Goal: Information Seeking & Learning: Learn about a topic

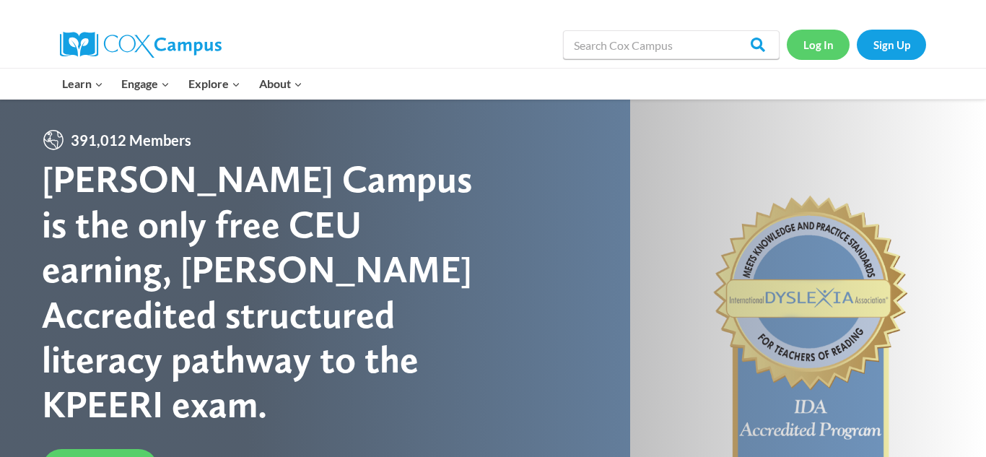
drag, startPoint x: 808, startPoint y: 40, endPoint x: 830, endPoint y: 81, distance: 45.8
click at [808, 43] on link "Log In" at bounding box center [818, 45] width 63 height 30
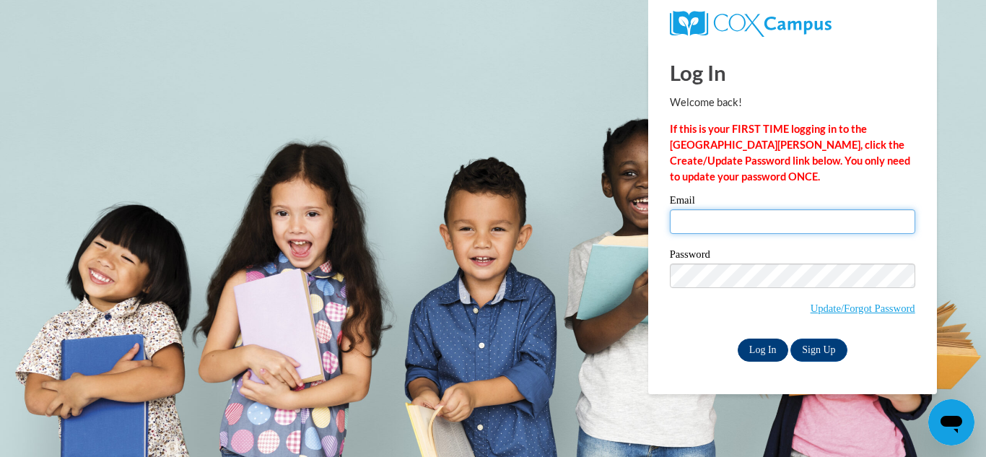
type input "ahough@lccaa.net"
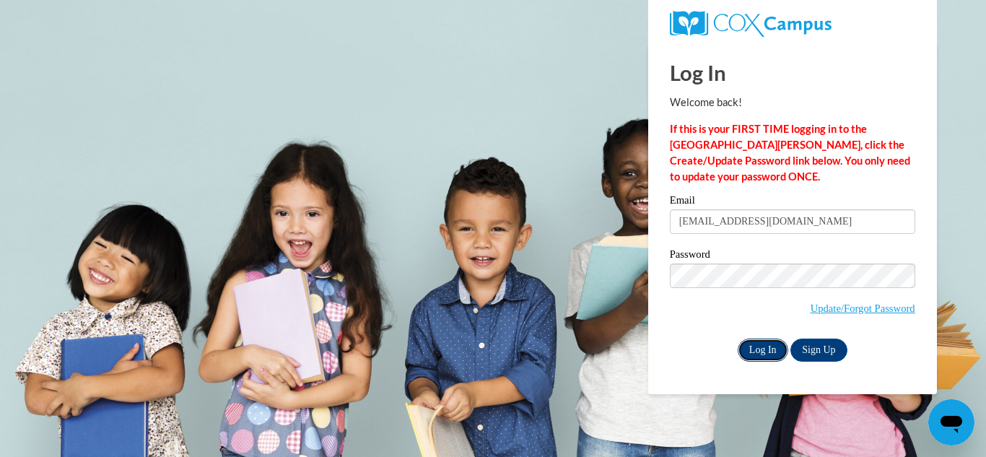
click at [761, 349] on input "Log In" at bounding box center [763, 349] width 51 height 23
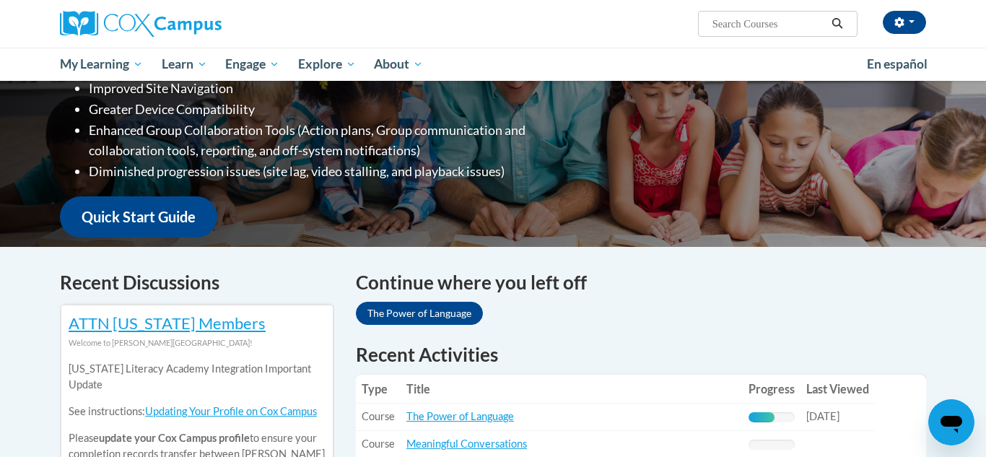
scroll to position [263, 0]
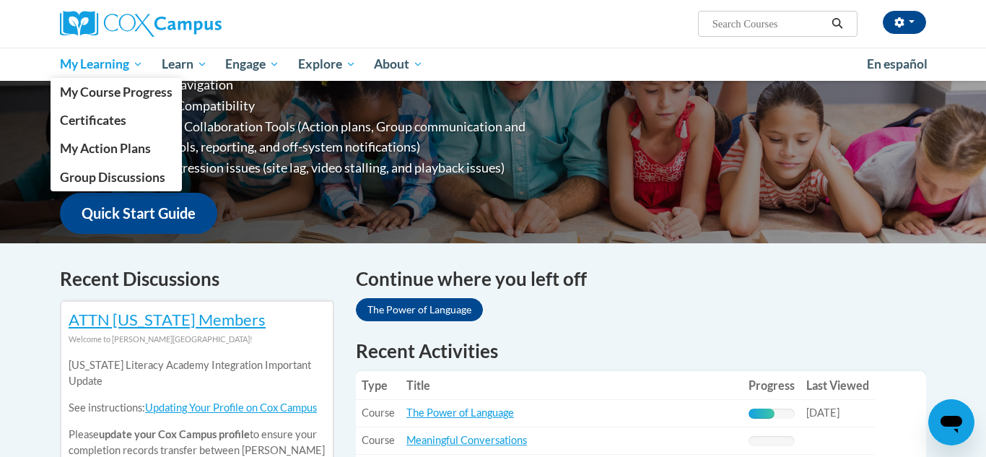
click at [87, 69] on span "My Learning" at bounding box center [101, 64] width 83 height 17
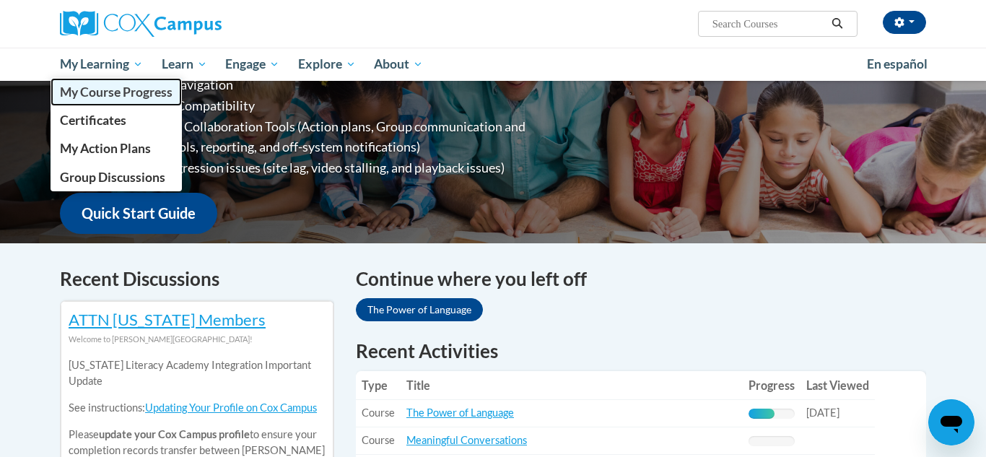
click at [89, 96] on span "My Course Progress" at bounding box center [116, 91] width 113 height 15
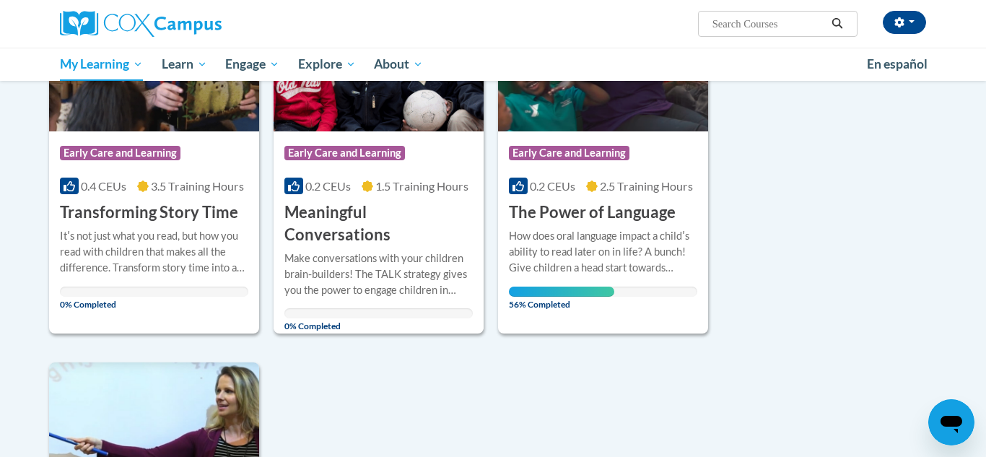
scroll to position [605, 0]
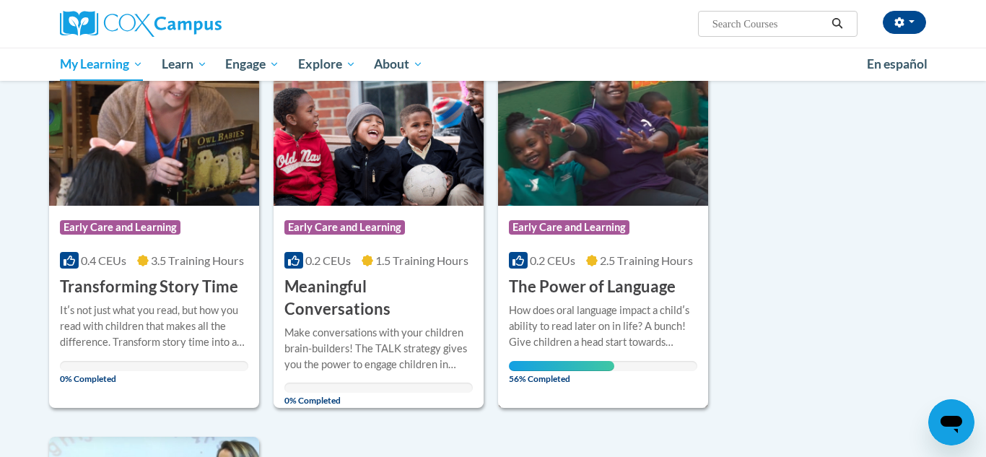
click at [631, 286] on h3 "The Power of Language" at bounding box center [592, 287] width 167 height 22
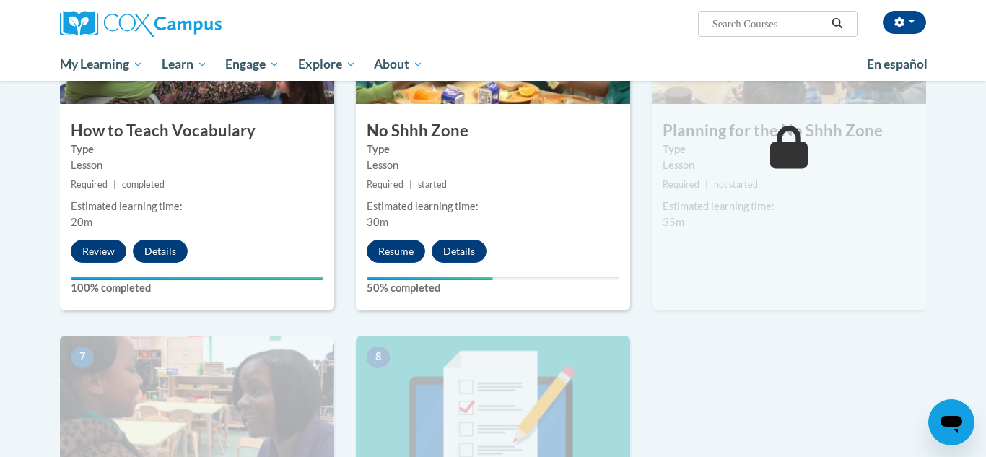
scroll to position [820, 0]
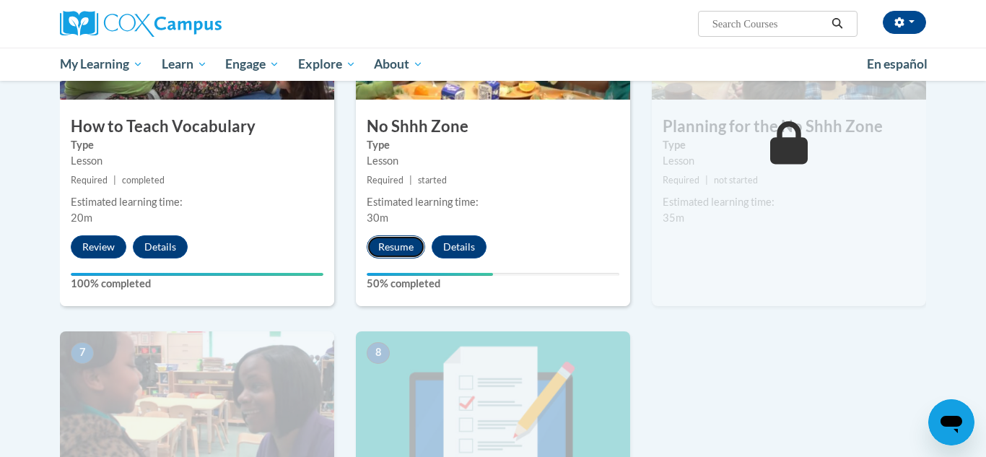
click at [387, 240] on button "Resume" at bounding box center [396, 246] width 58 height 23
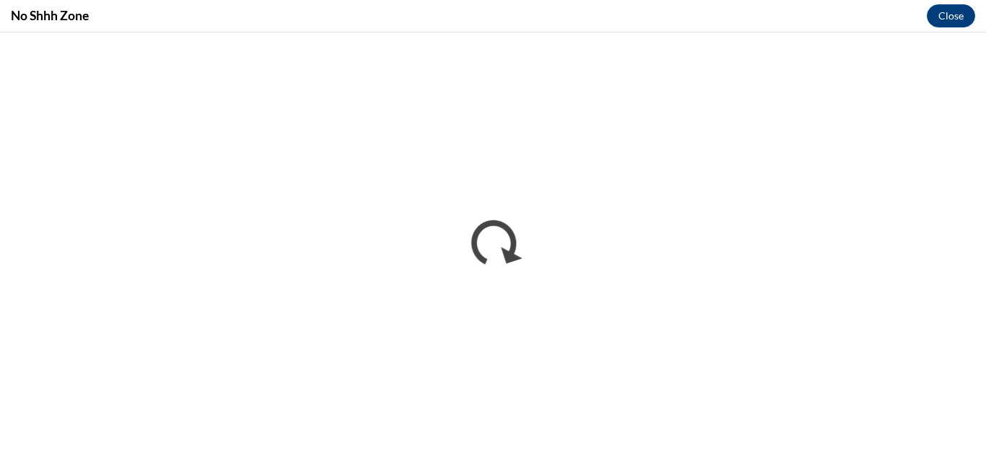
scroll to position [0, 0]
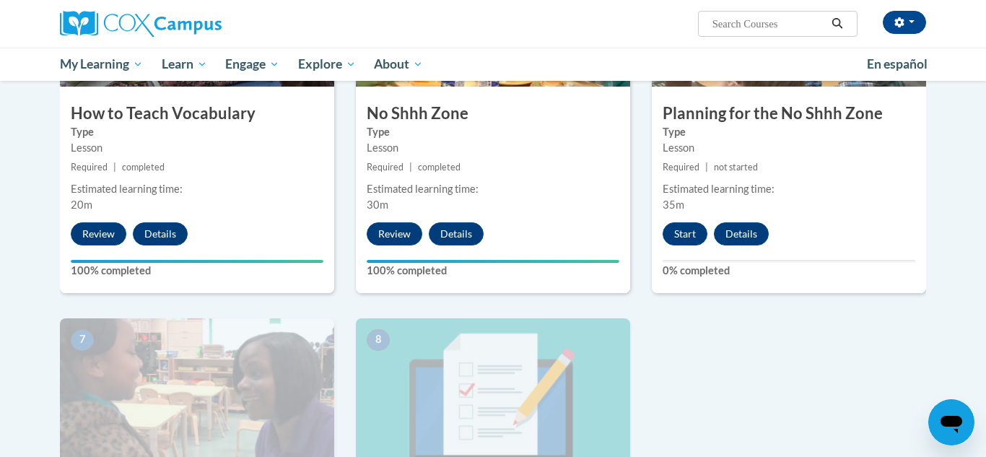
scroll to position [834, 0]
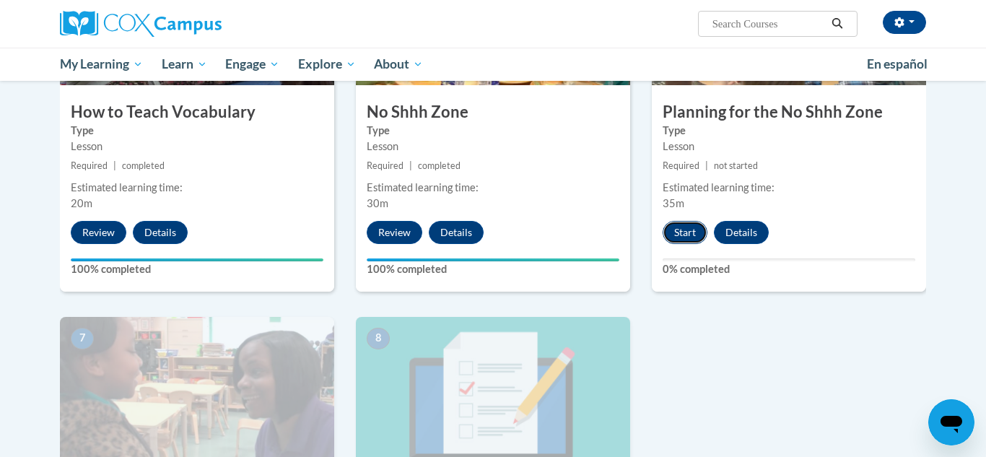
click at [683, 225] on button "Start" at bounding box center [684, 232] width 45 height 23
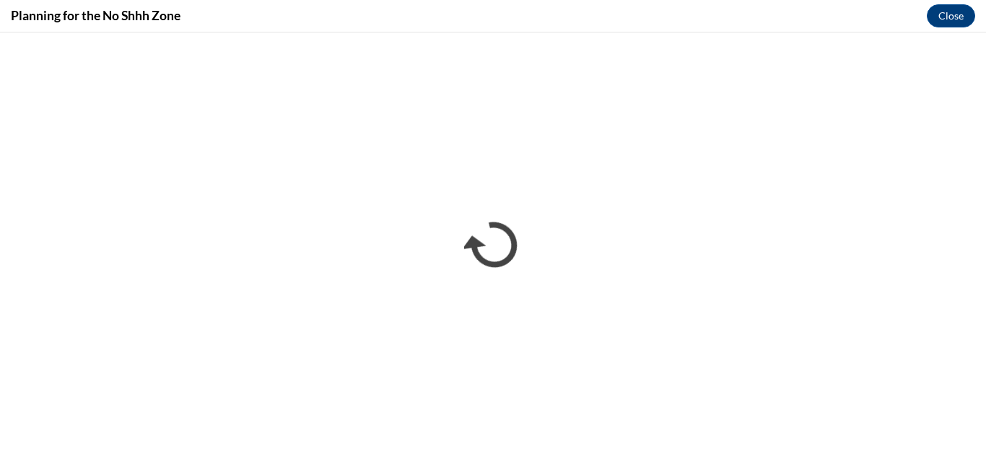
scroll to position [0, 0]
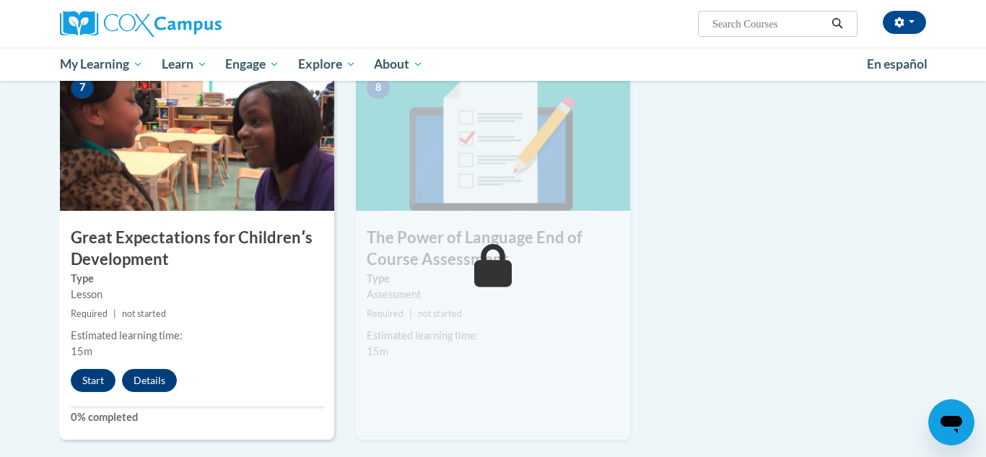
scroll to position [1163, 0]
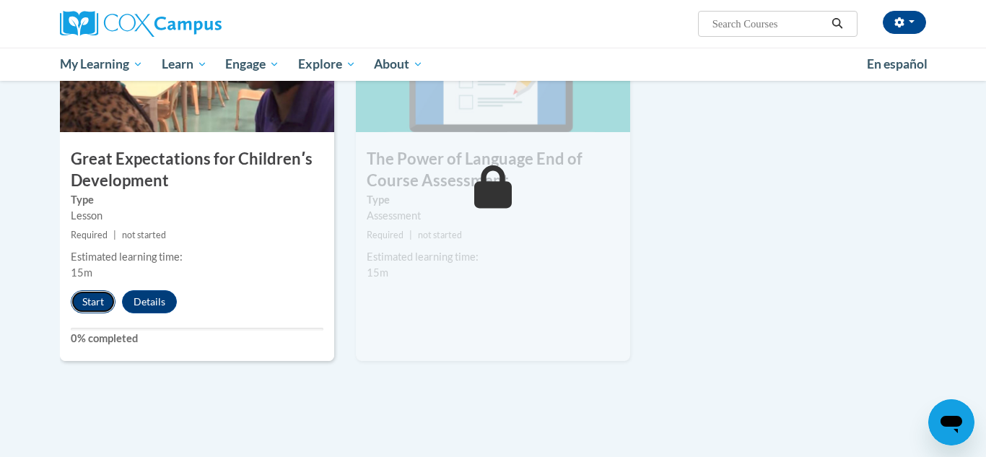
click at [88, 298] on button "Start" at bounding box center [93, 301] width 45 height 23
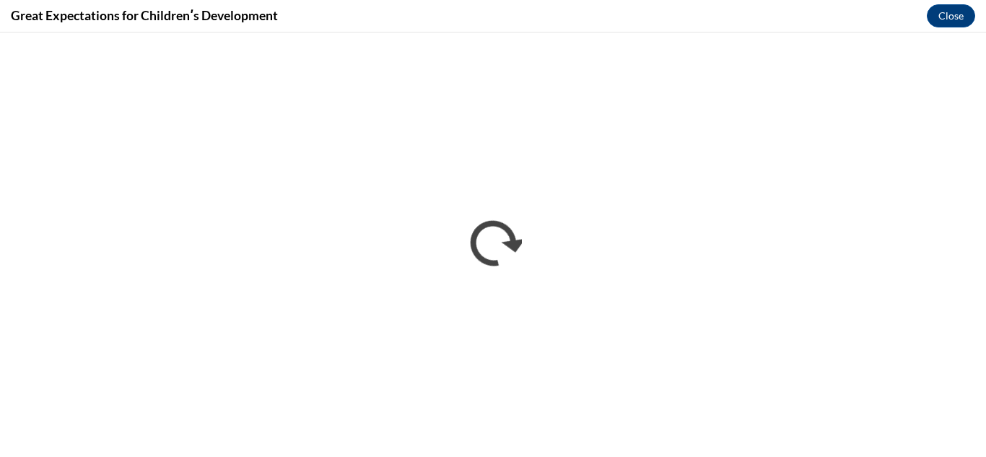
scroll to position [0, 0]
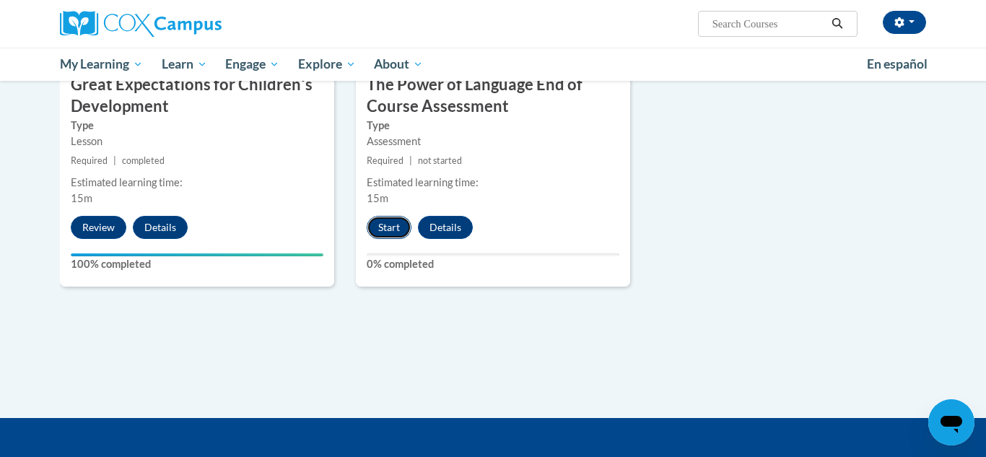
click at [384, 224] on button "Start" at bounding box center [389, 227] width 45 height 23
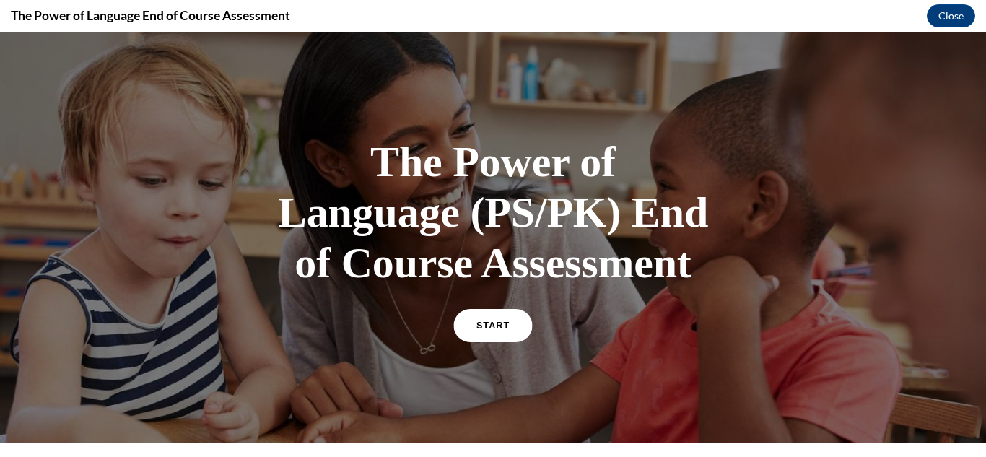
click at [509, 329] on link "START" at bounding box center [492, 325] width 79 height 33
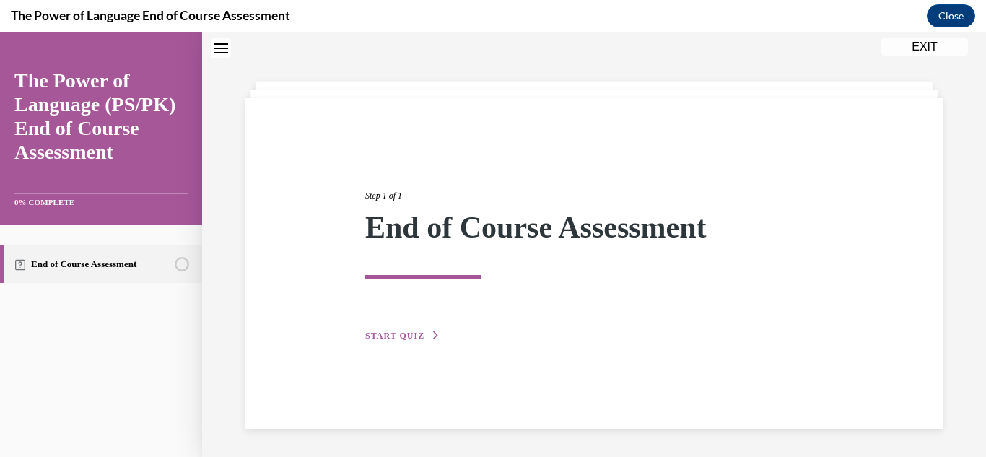
scroll to position [45, 0]
click at [406, 336] on span "START QUIZ" at bounding box center [394, 335] width 59 height 10
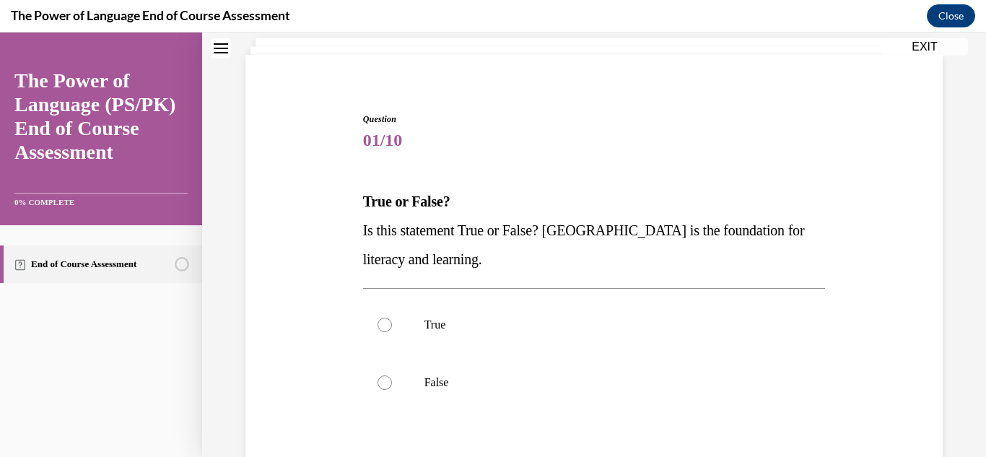
scroll to position [91, 0]
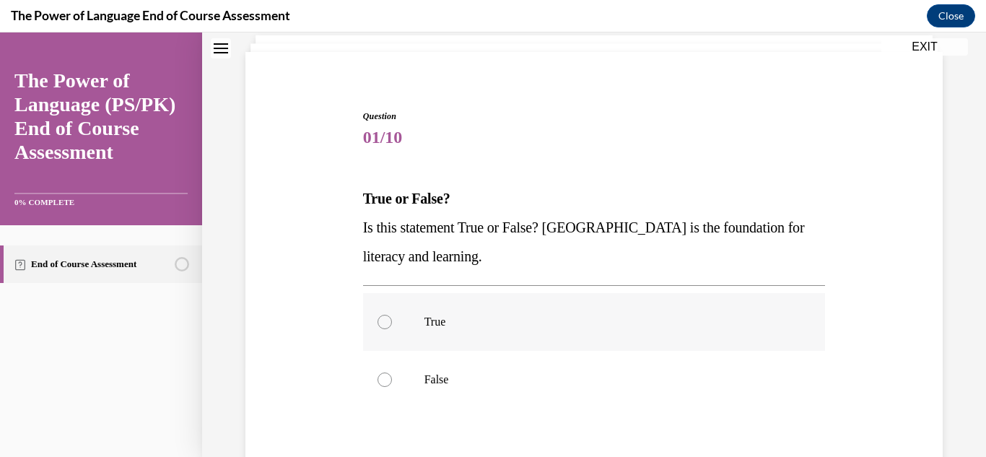
click at [392, 328] on label "True" at bounding box center [594, 322] width 463 height 58
click at [392, 328] on input "True" at bounding box center [384, 322] width 14 height 14
radio input "true"
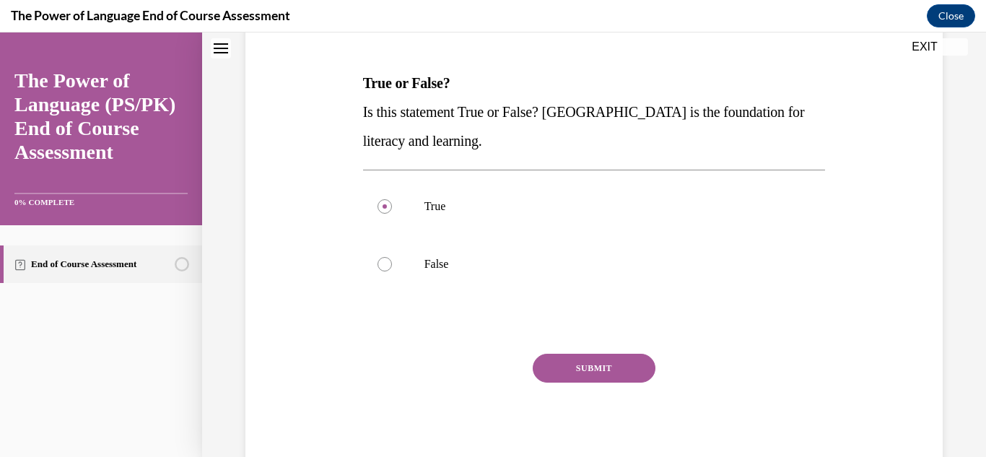
scroll to position [250, 0]
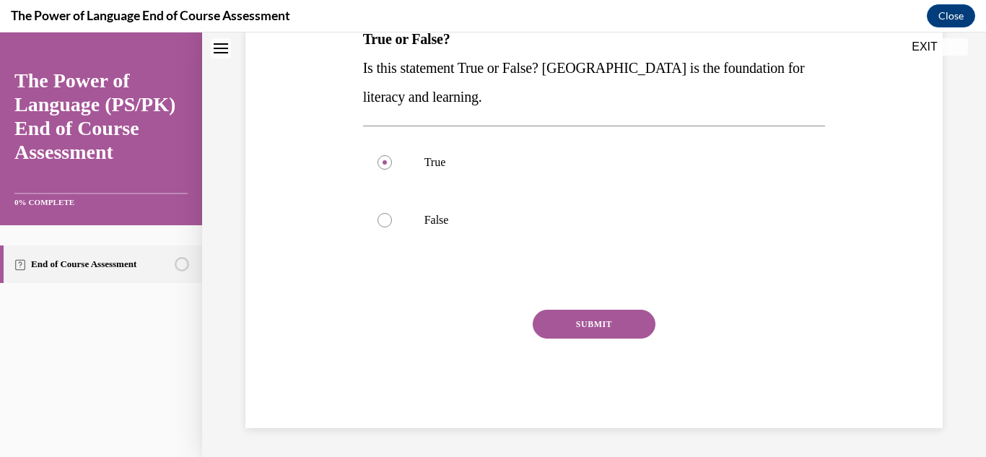
click at [553, 319] on button "SUBMIT" at bounding box center [594, 324] width 123 height 29
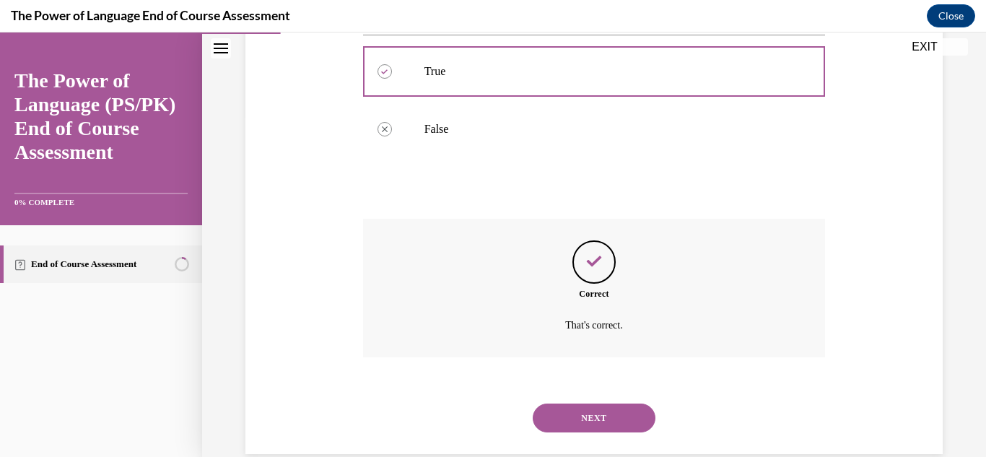
scroll to position [367, 0]
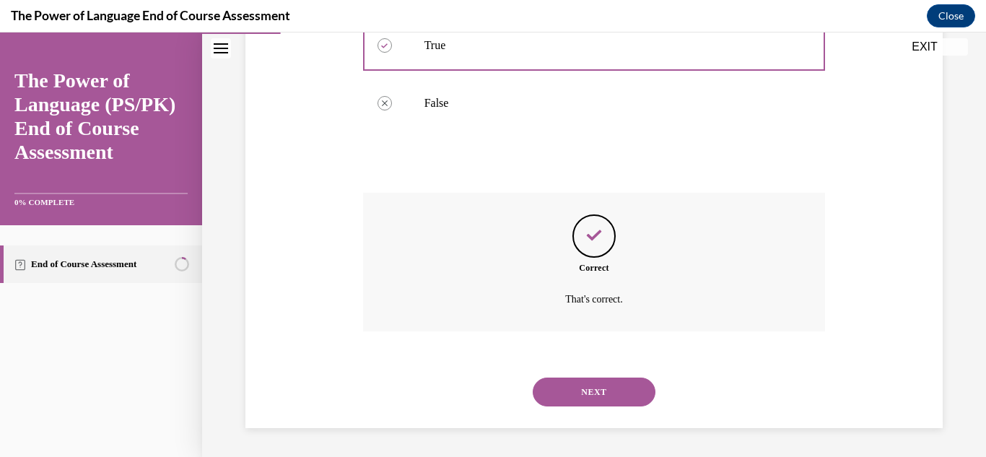
click at [602, 388] on button "NEXT" at bounding box center [594, 391] width 123 height 29
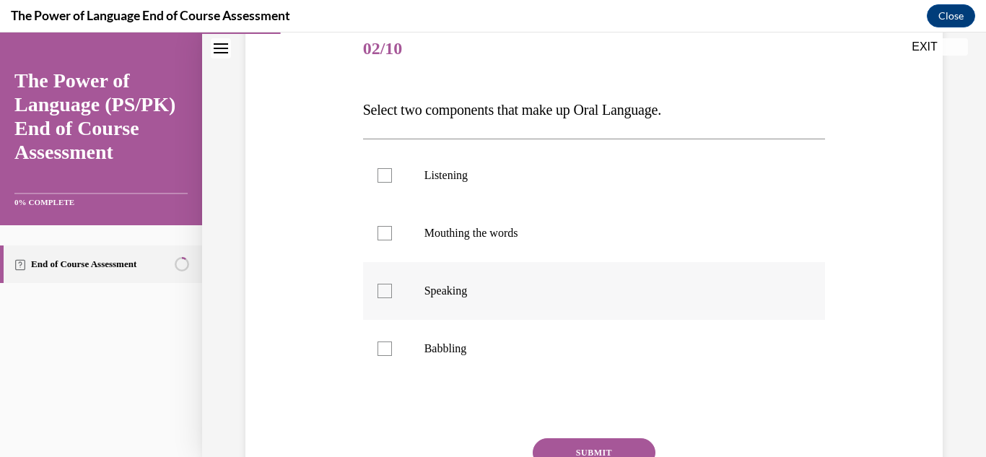
scroll to position [187, 0]
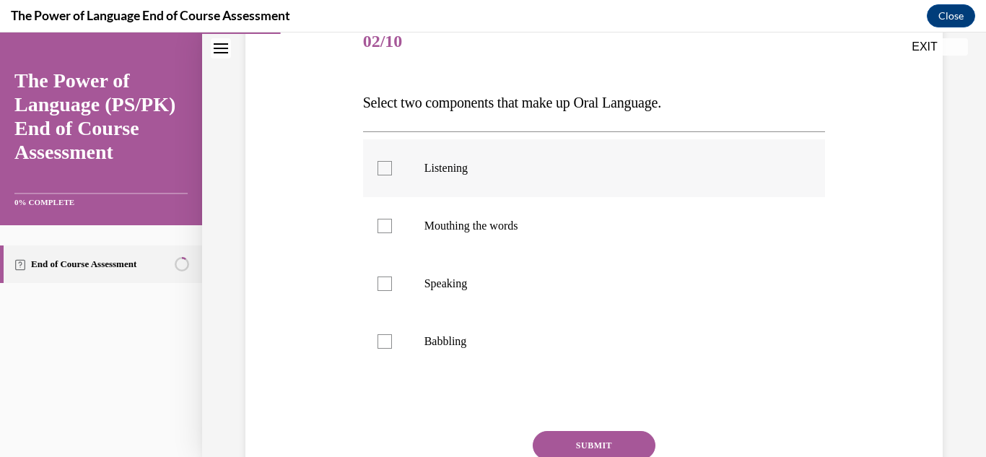
click at [542, 182] on label "Listening" at bounding box center [594, 168] width 463 height 58
click at [392, 175] on input "Listening" at bounding box center [384, 168] width 14 height 14
checkbox input "true"
click at [510, 294] on label "Speaking" at bounding box center [594, 284] width 463 height 58
click at [392, 291] on input "Speaking" at bounding box center [384, 283] width 14 height 14
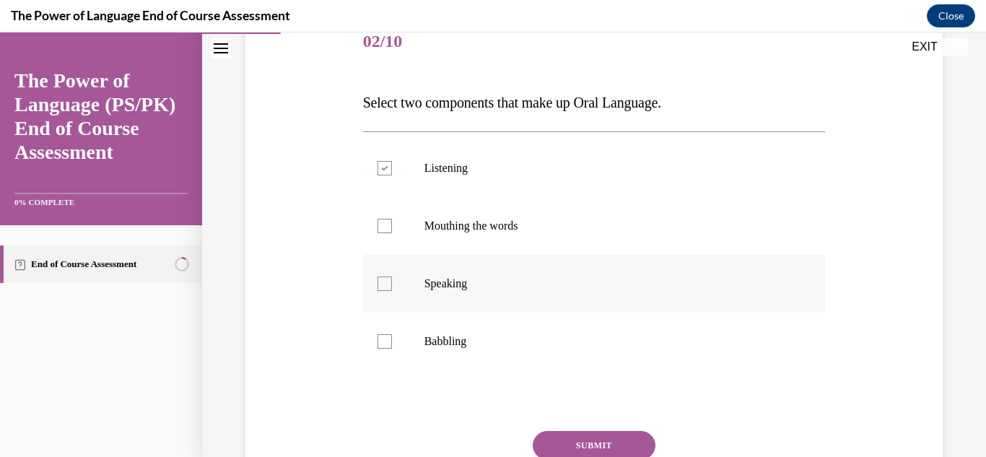
checkbox input "true"
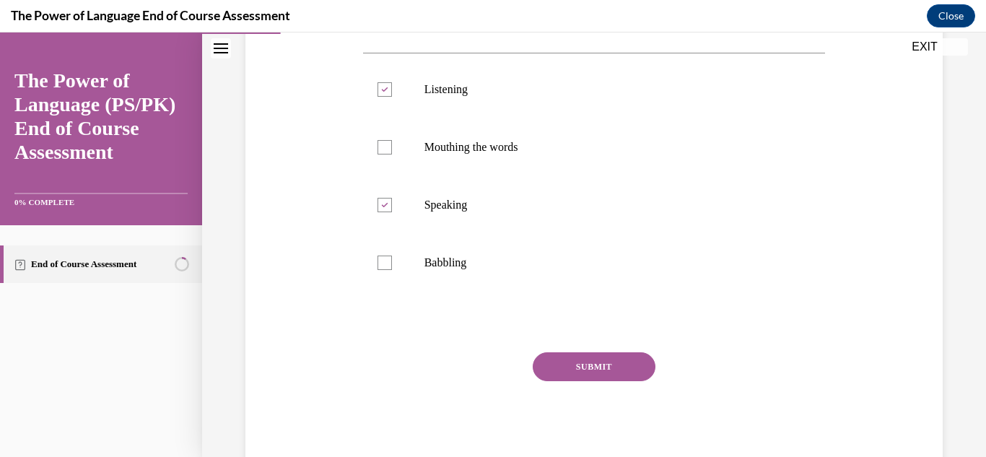
click at [612, 364] on button "SUBMIT" at bounding box center [594, 366] width 123 height 29
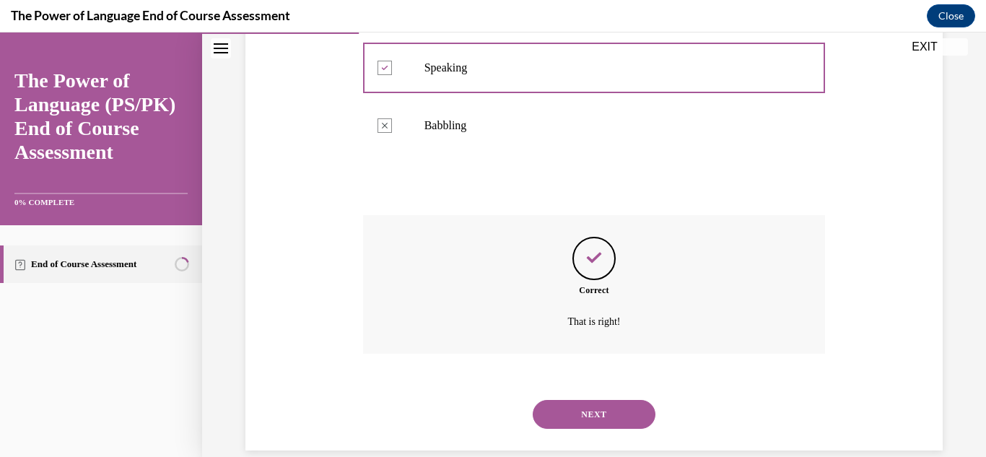
scroll to position [425, 0]
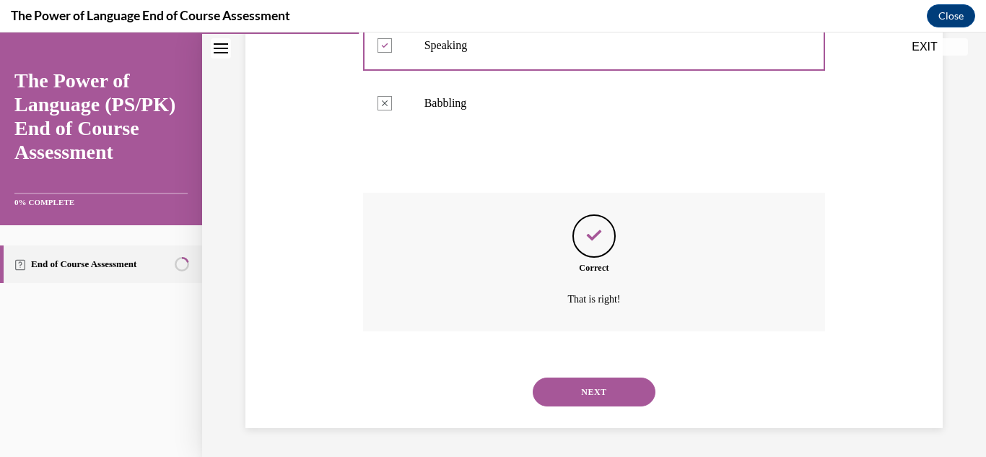
click at [611, 388] on button "NEXT" at bounding box center [594, 391] width 123 height 29
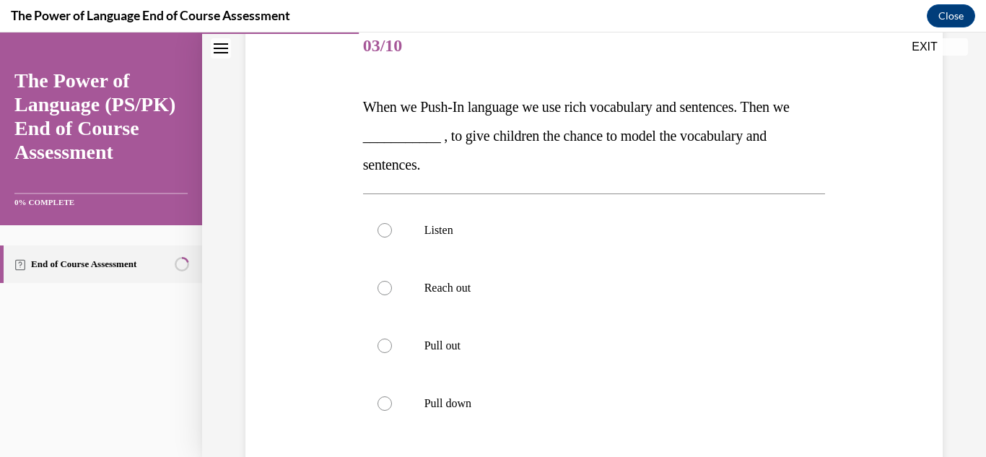
scroll to position [202, 0]
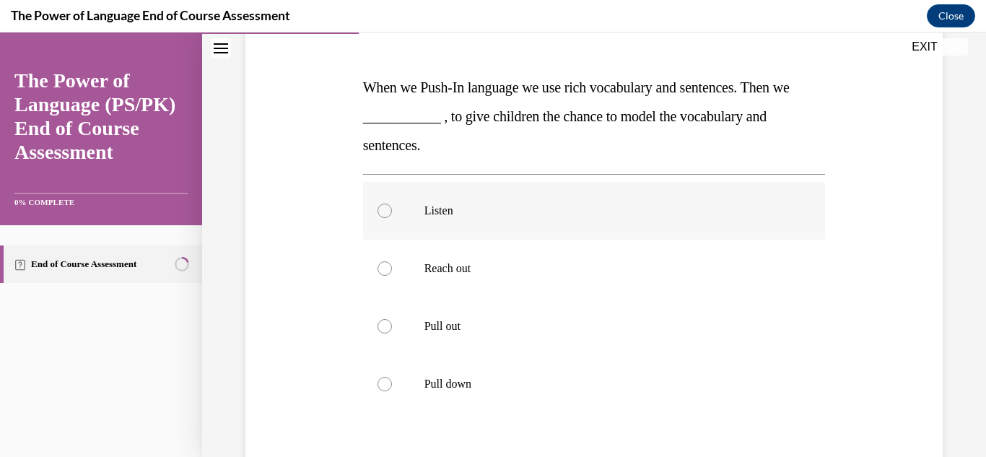
click at [463, 211] on p "Listen" at bounding box center [606, 211] width 365 height 14
click at [392, 211] on input "Listen" at bounding box center [384, 211] width 14 height 14
radio input "true"
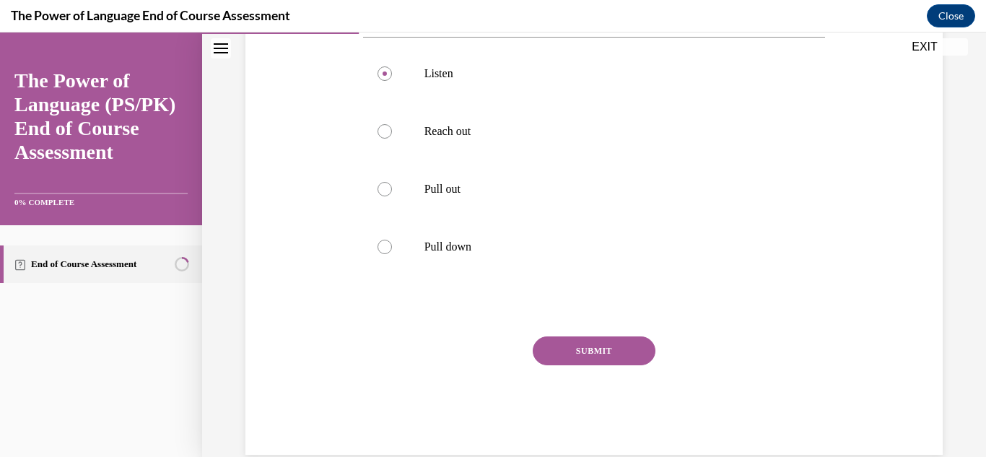
scroll to position [366, 0]
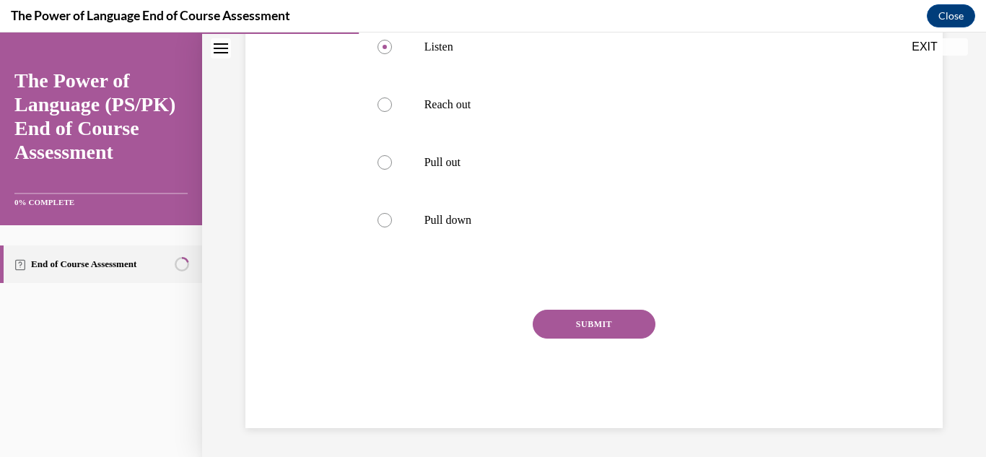
click at [592, 321] on button "SUBMIT" at bounding box center [594, 324] width 123 height 29
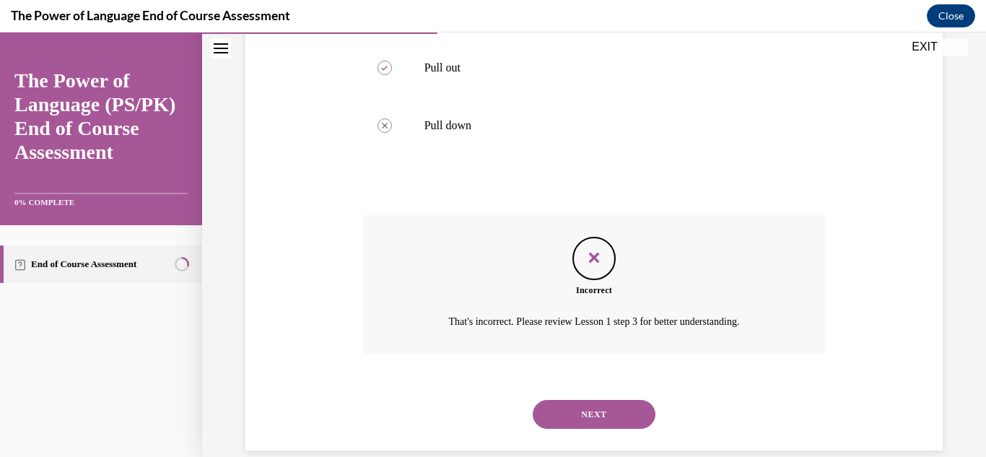
scroll to position [476, 0]
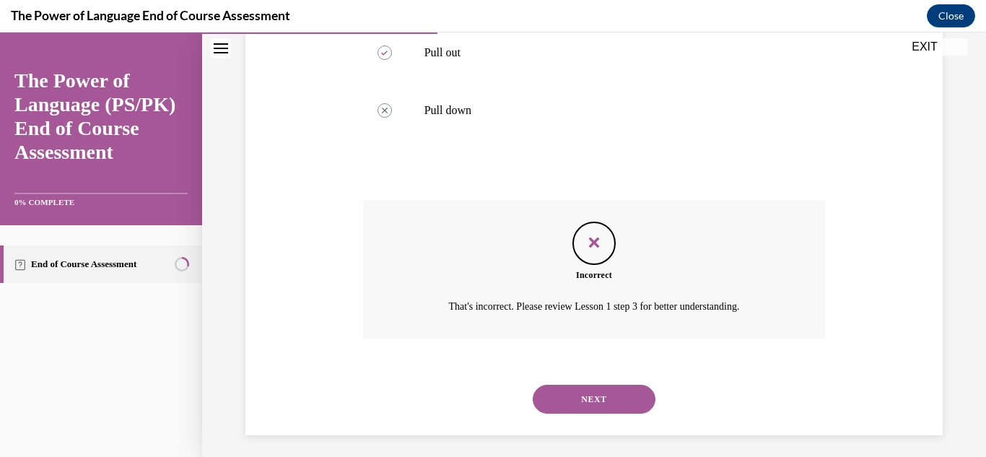
click at [585, 398] on button "NEXT" at bounding box center [594, 399] width 123 height 29
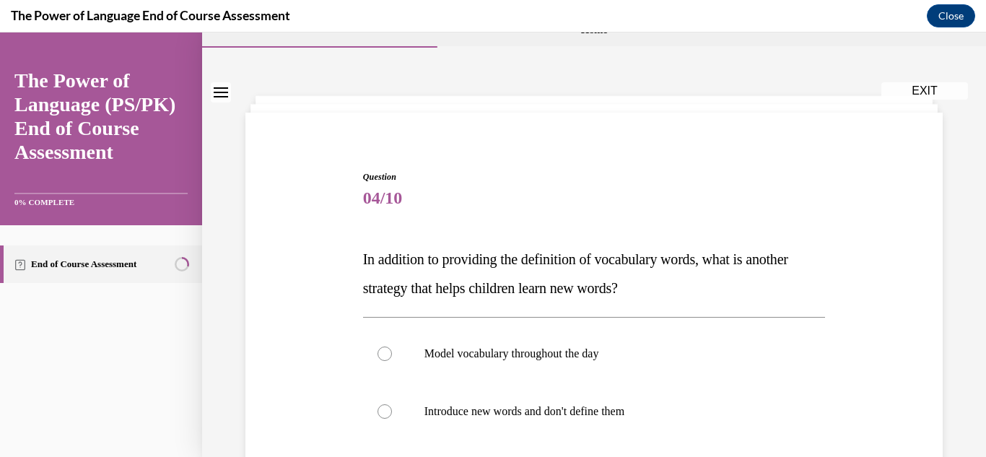
scroll to position [47, 0]
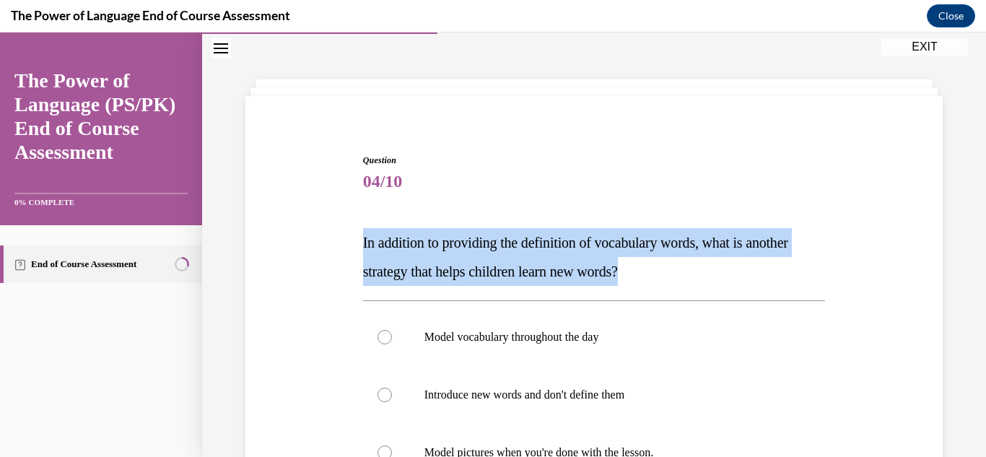
drag, startPoint x: 642, startPoint y: 269, endPoint x: 350, endPoint y: 240, distance: 293.8
click at [350, 240] on div "Question 04/10 In addition to providing the definition of vocabulary words, wha…" at bounding box center [594, 385] width 704 height 550
copy span "In addition to providing the definition of vocabulary words, what is another st…"
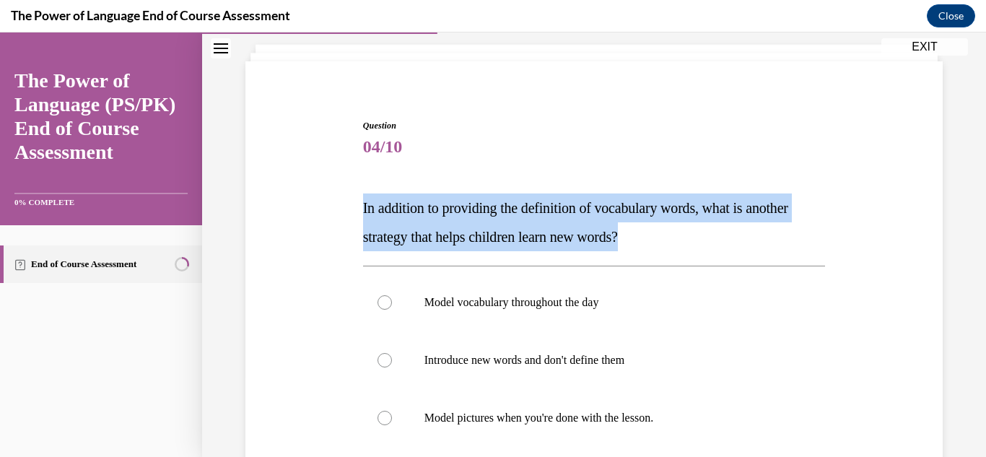
scroll to position [92, 0]
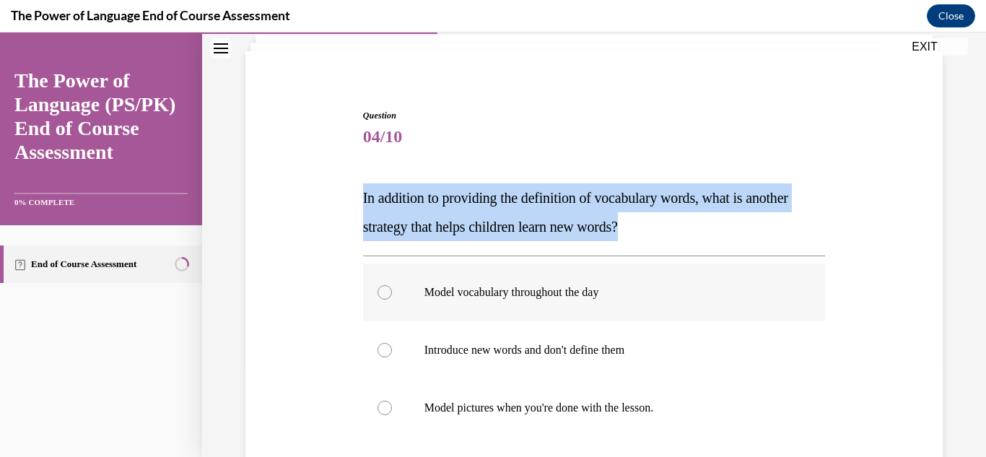
click at [502, 294] on p "Model vocabulary throughout the day" at bounding box center [606, 292] width 365 height 14
click at [392, 294] on input "Model vocabulary throughout the day" at bounding box center [384, 292] width 14 height 14
radio input "true"
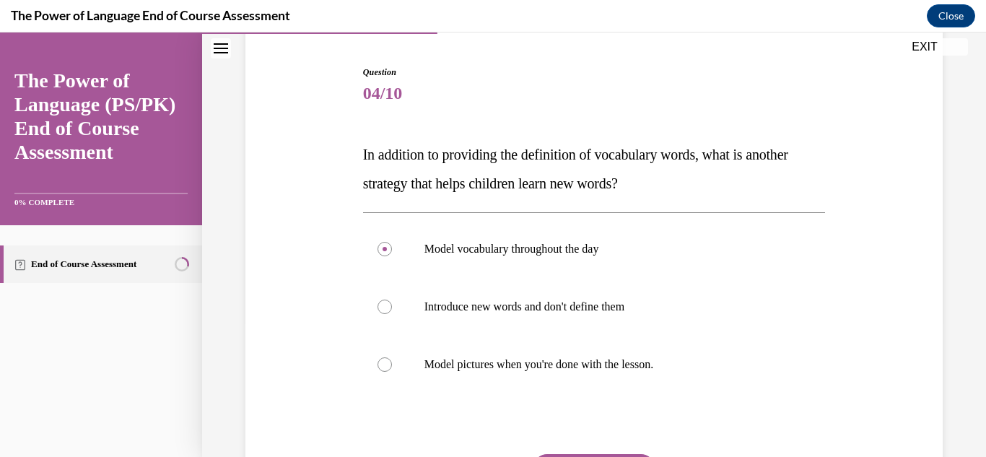
scroll to position [279, 0]
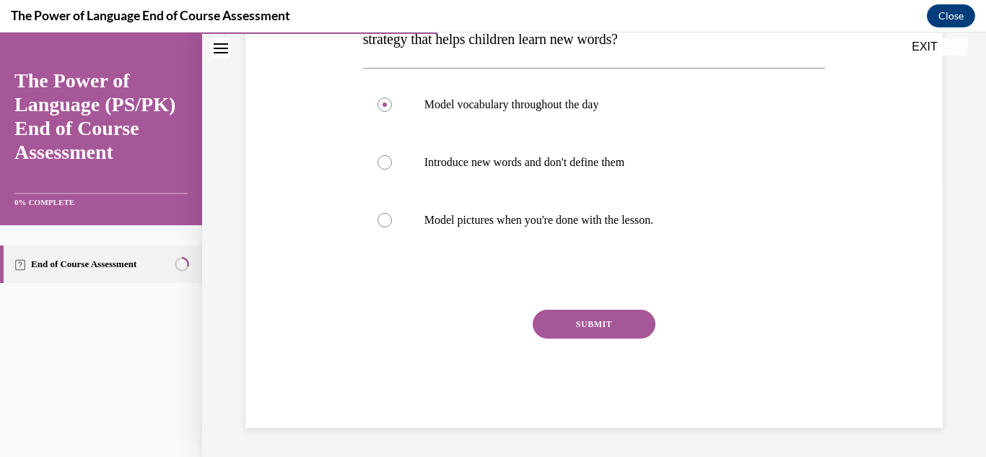
click at [575, 320] on button "SUBMIT" at bounding box center [594, 324] width 123 height 29
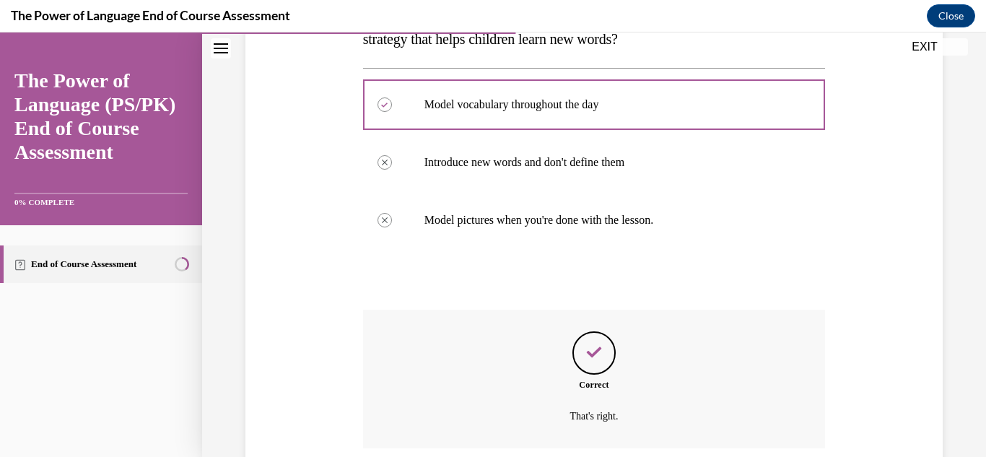
scroll to position [396, 0]
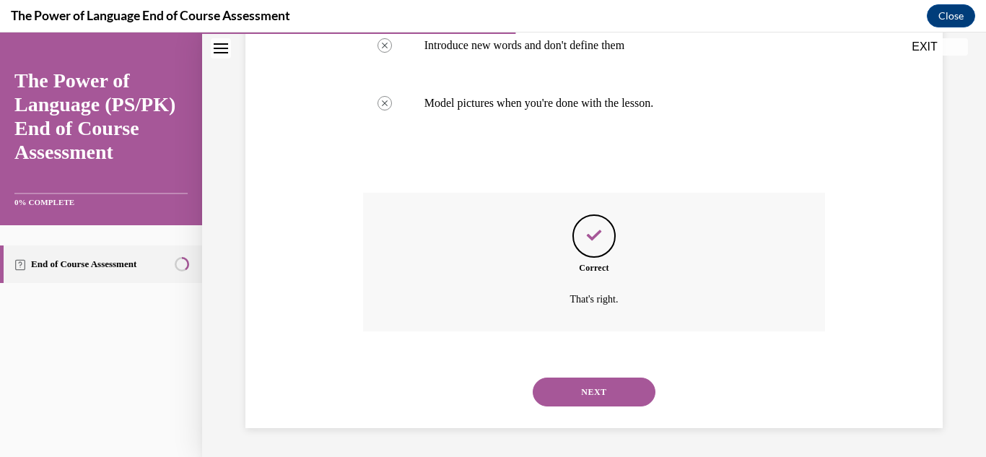
click at [613, 384] on button "NEXT" at bounding box center [594, 391] width 123 height 29
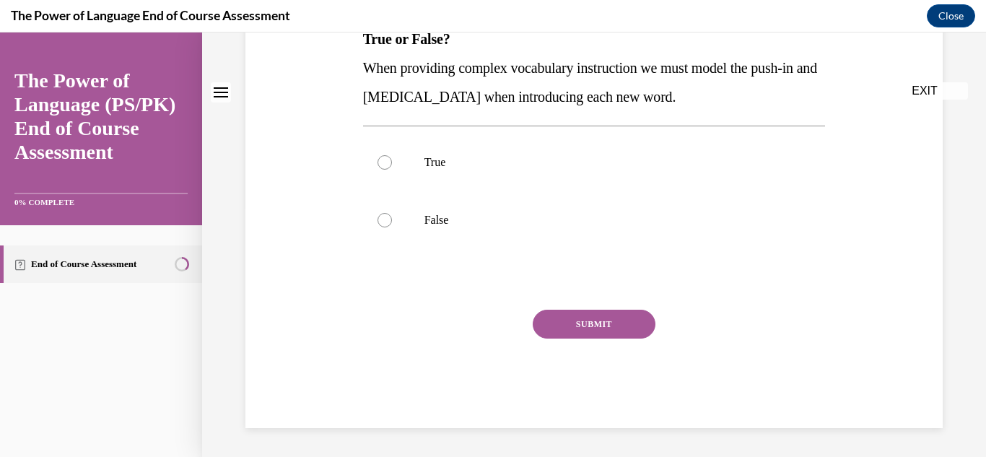
scroll to position [0, 0]
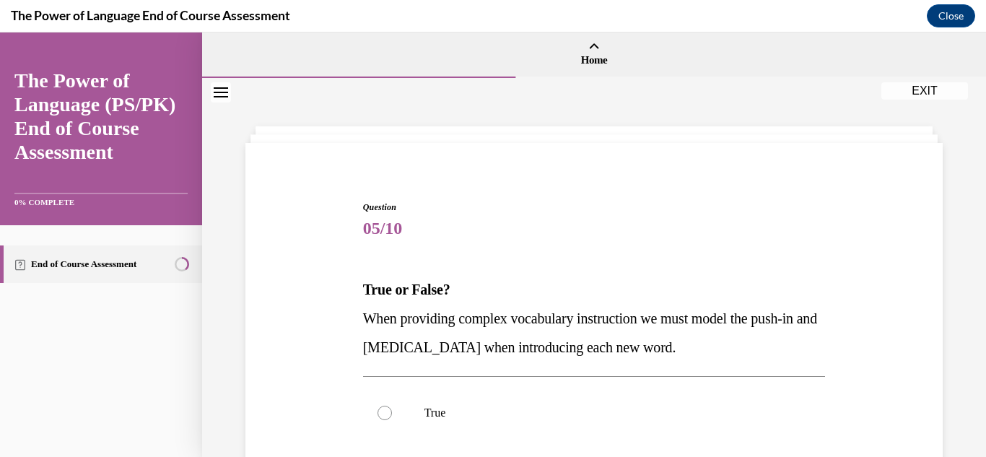
drag, startPoint x: 382, startPoint y: 319, endPoint x: 743, endPoint y: 358, distance: 362.9
click at [743, 358] on p "When providing complex vocabulary instruction we must model the push-in and pul…" at bounding box center [594, 333] width 463 height 58
copy span "When providing complex vocabulary instruction we must model the push-in and pul…"
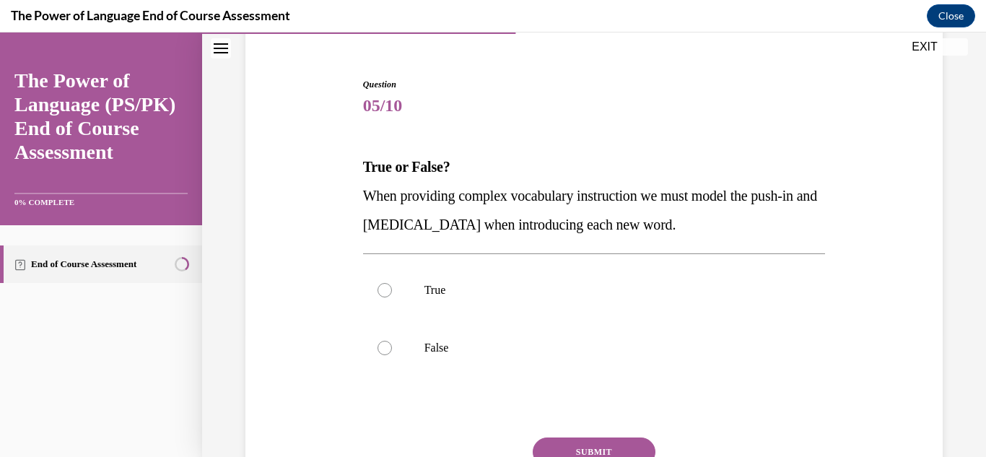
scroll to position [126, 0]
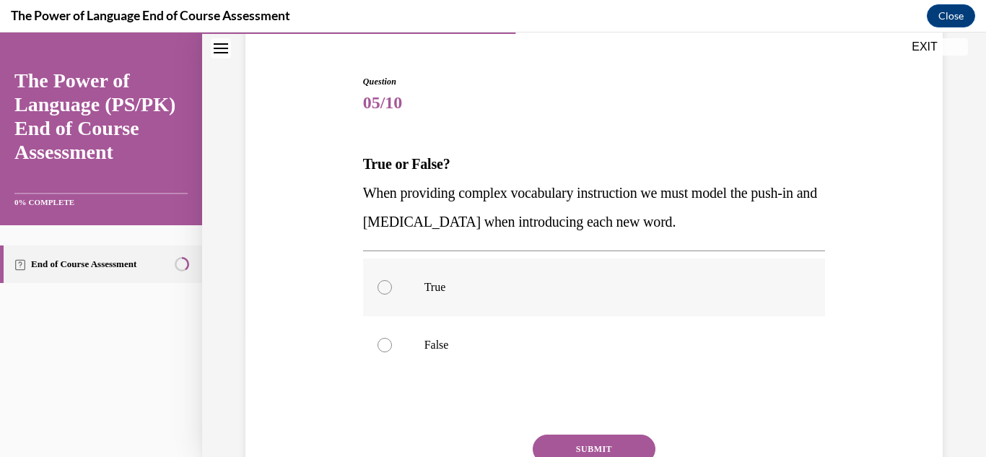
click at [390, 292] on label "True" at bounding box center [594, 287] width 463 height 58
click at [390, 292] on input "True" at bounding box center [384, 287] width 14 height 14
radio input "true"
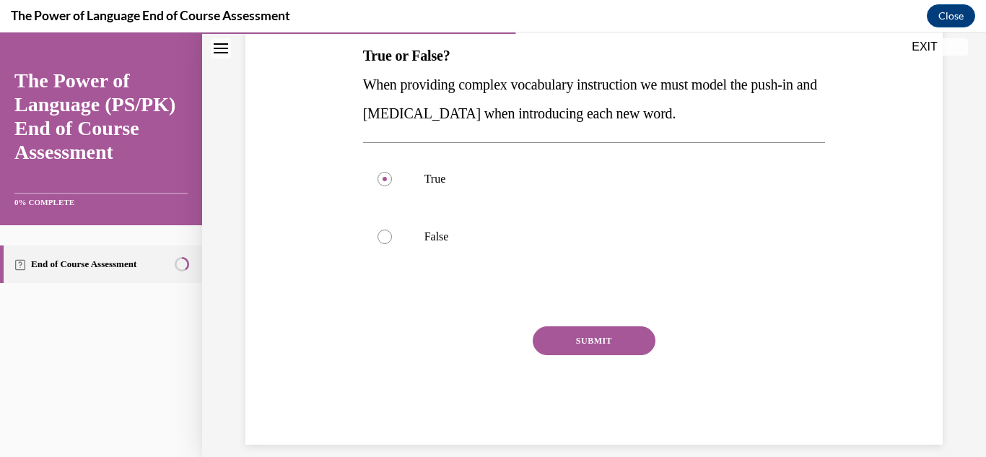
click at [592, 333] on button "SUBMIT" at bounding box center [594, 340] width 123 height 29
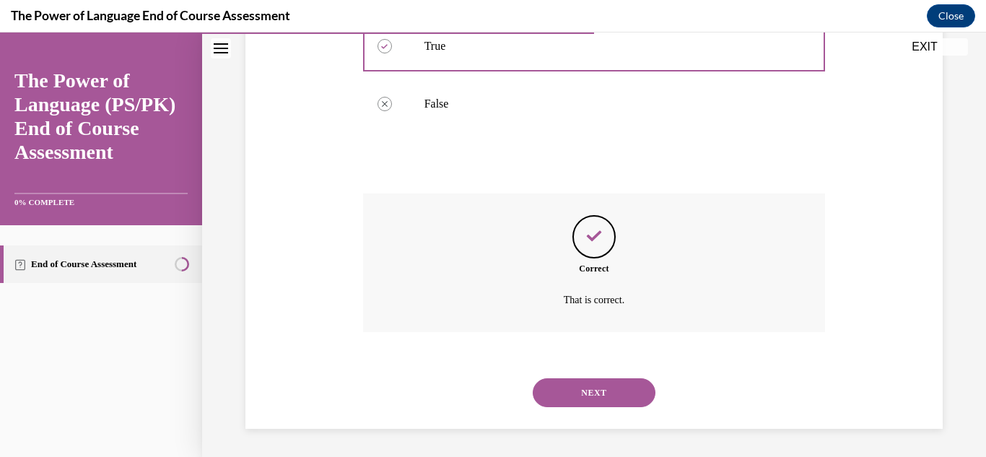
scroll to position [367, 0]
click at [611, 385] on button "NEXT" at bounding box center [594, 391] width 123 height 29
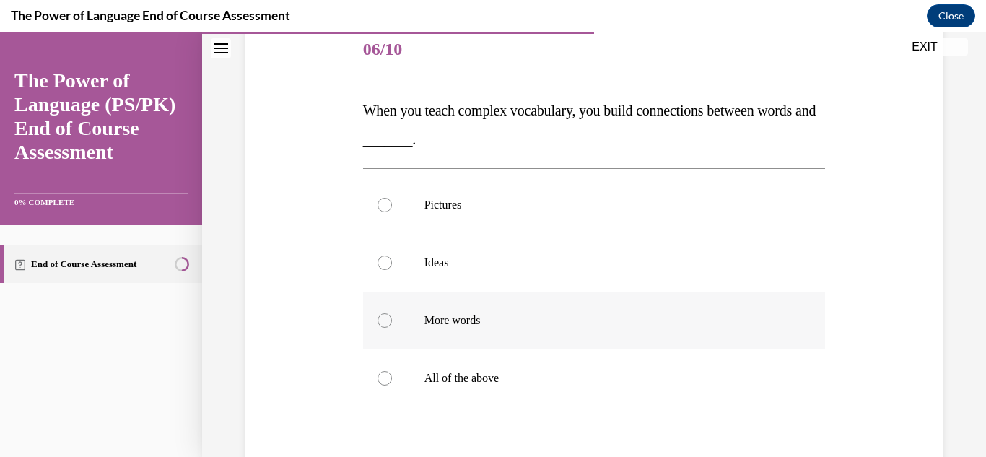
scroll to position [180, 0]
click at [533, 385] on label "All of the above" at bounding box center [594, 378] width 463 height 58
click at [392, 385] on input "All of the above" at bounding box center [384, 377] width 14 height 14
radio input "true"
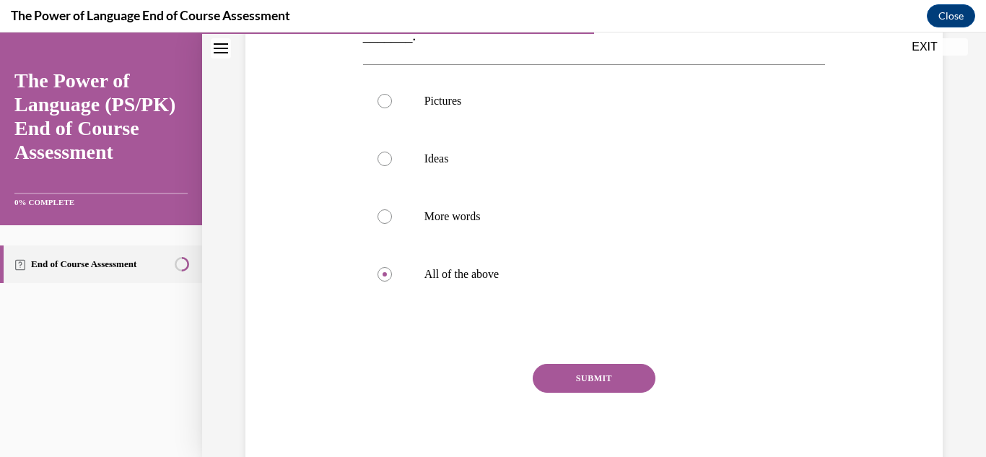
click at [642, 382] on button "SUBMIT" at bounding box center [594, 378] width 123 height 29
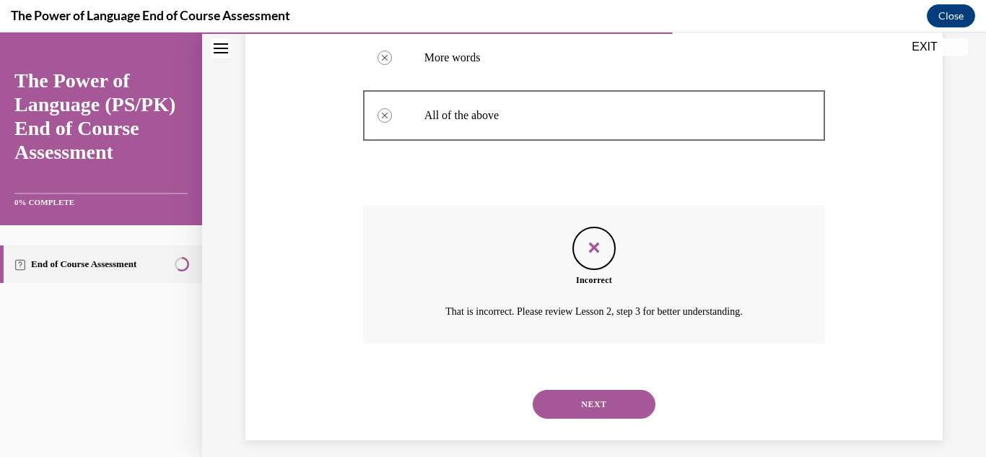
scroll to position [452, 0]
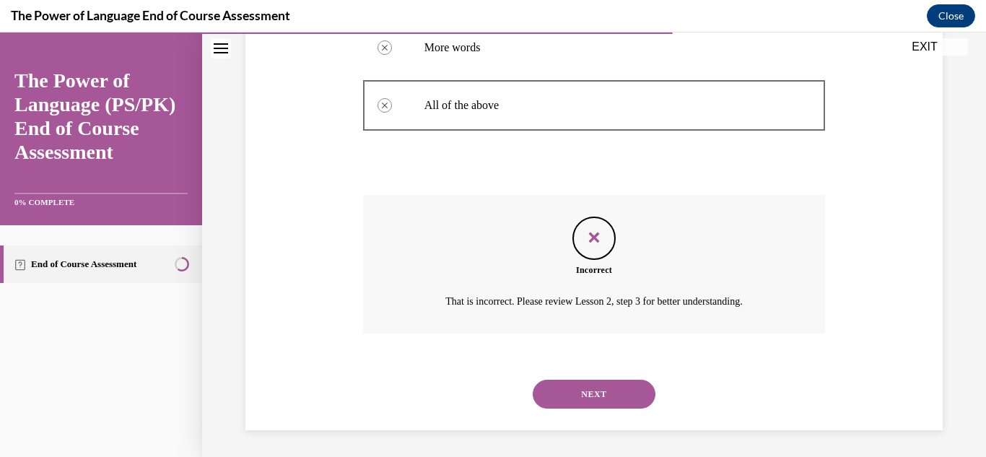
click at [613, 387] on button "NEXT" at bounding box center [594, 394] width 123 height 29
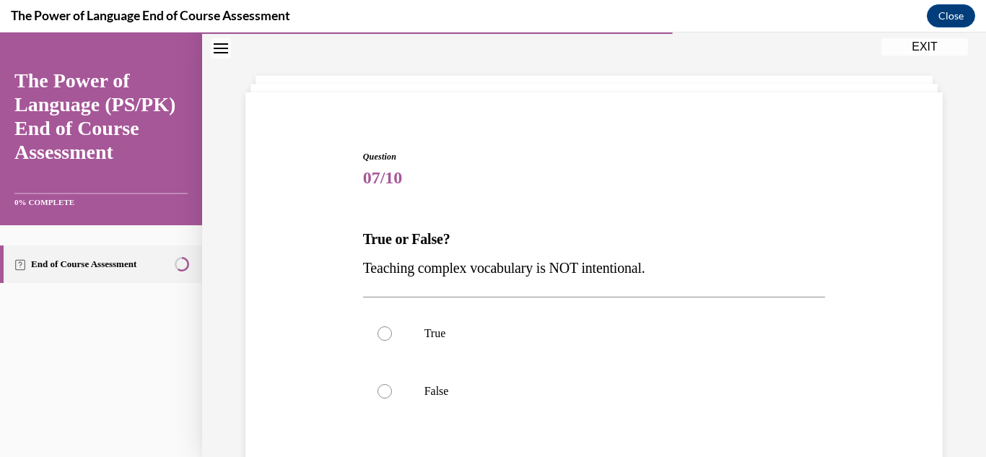
scroll to position [67, 0]
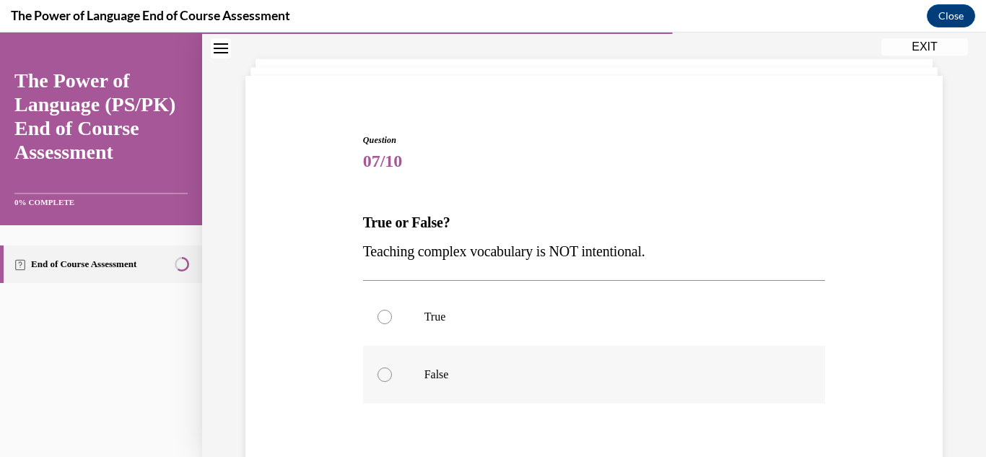
click at [388, 382] on label "False" at bounding box center [594, 375] width 463 height 58
click at [388, 382] on input "False" at bounding box center [384, 374] width 14 height 14
radio input "true"
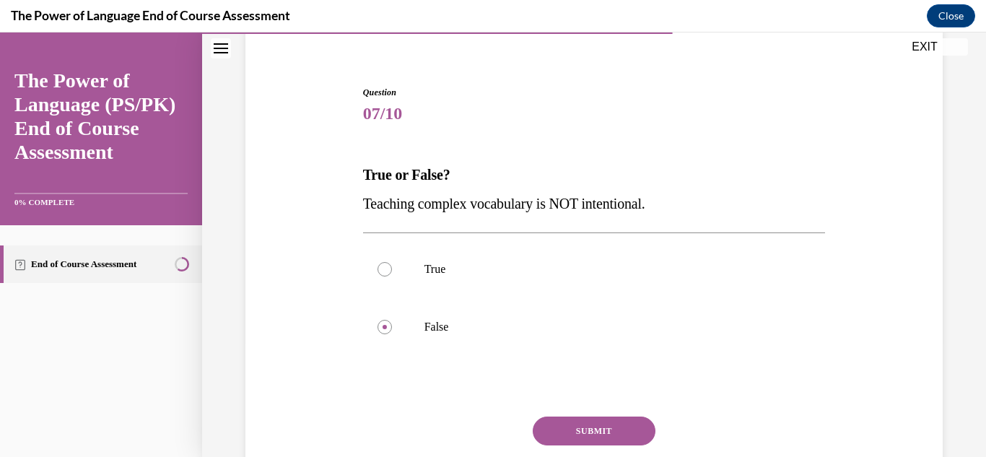
scroll to position [144, 0]
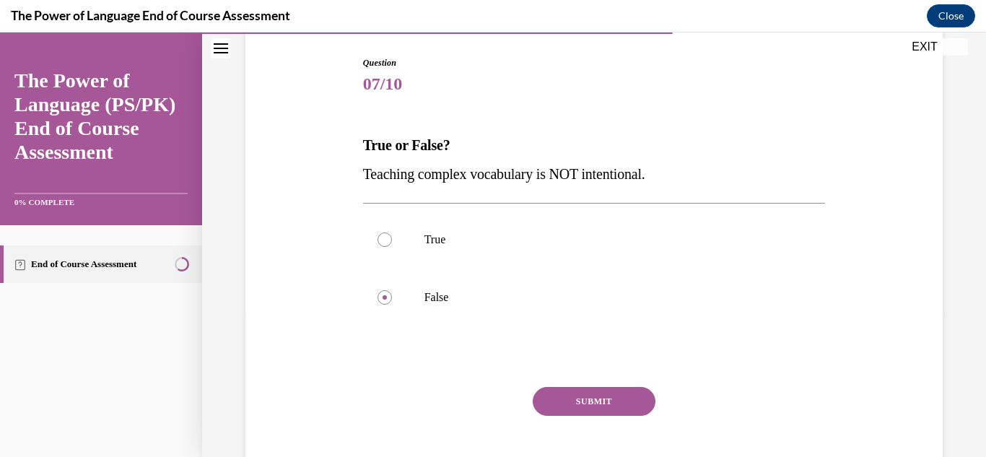
click at [613, 406] on button "SUBMIT" at bounding box center [594, 401] width 123 height 29
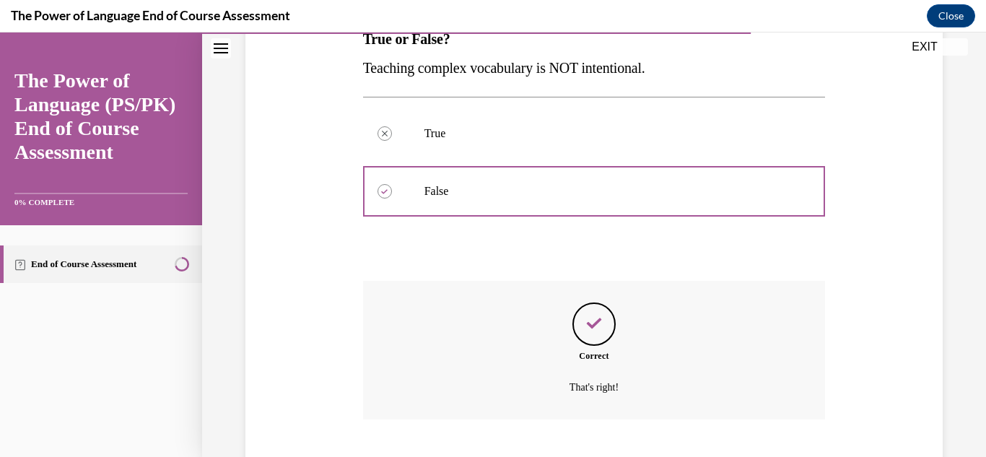
scroll to position [338, 0]
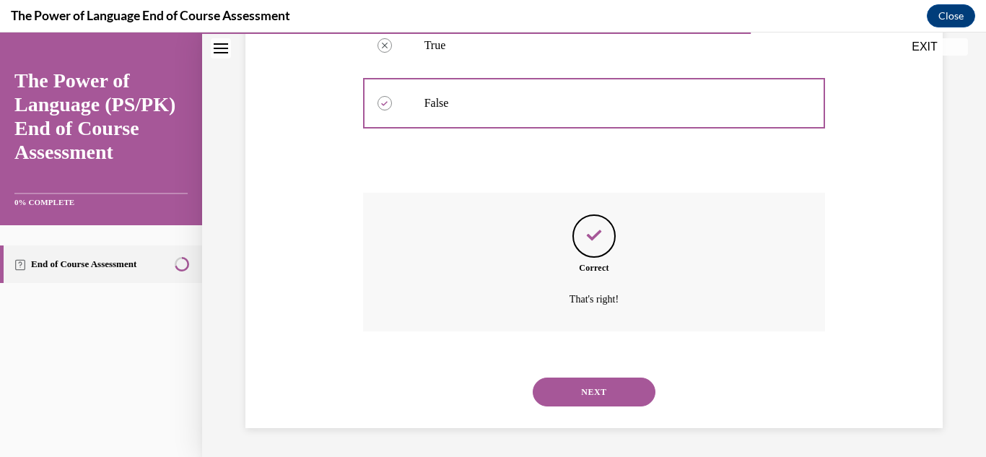
click at [586, 386] on button "NEXT" at bounding box center [594, 391] width 123 height 29
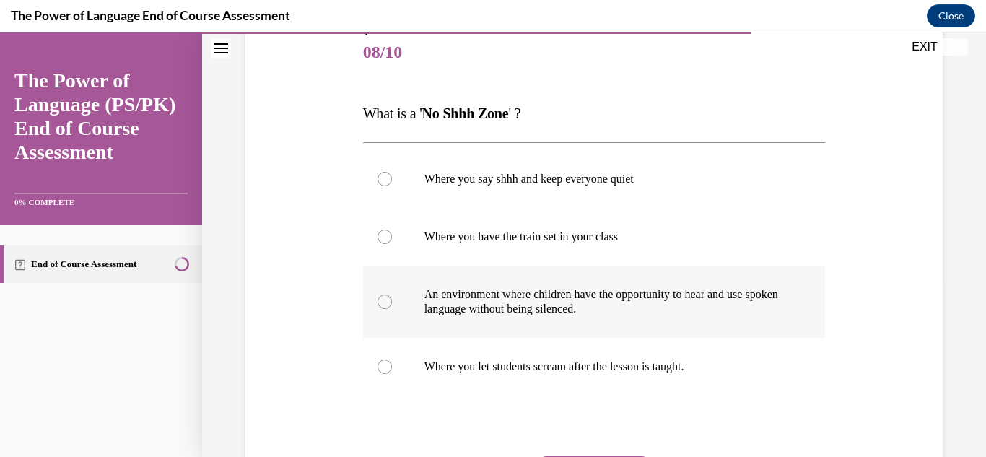
scroll to position [180, 0]
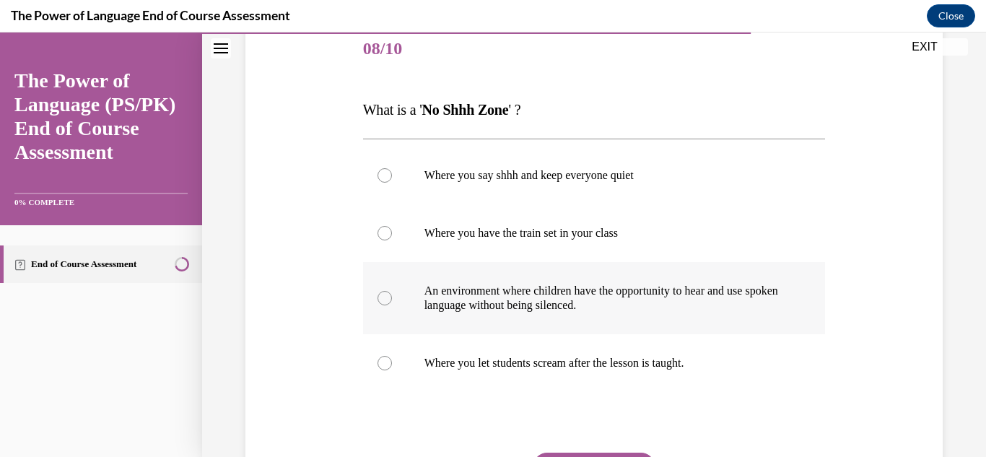
click at [522, 302] on p "An environment where children have the opportunity to hear and use spoken langu…" at bounding box center [606, 298] width 365 height 29
click at [392, 302] on input "An environment where children have the opportunity to hear and use spoken langu…" at bounding box center [384, 298] width 14 height 14
radio input "true"
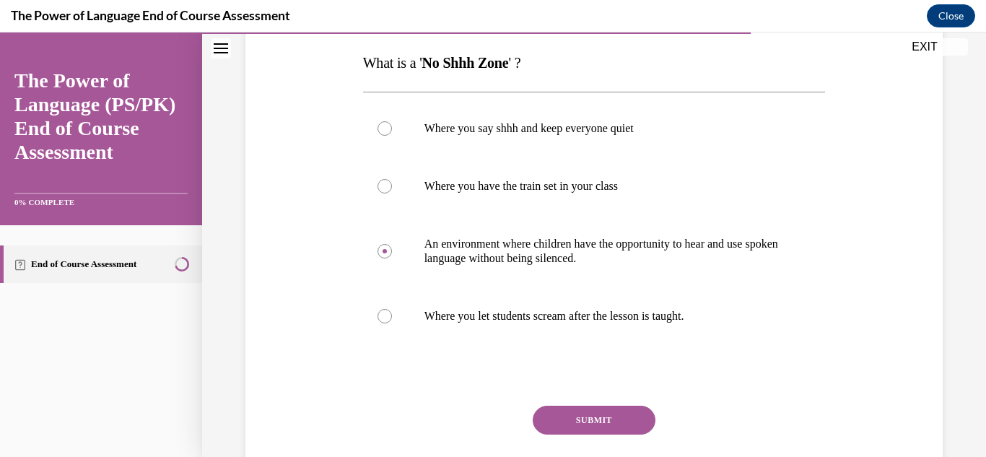
scroll to position [258, 0]
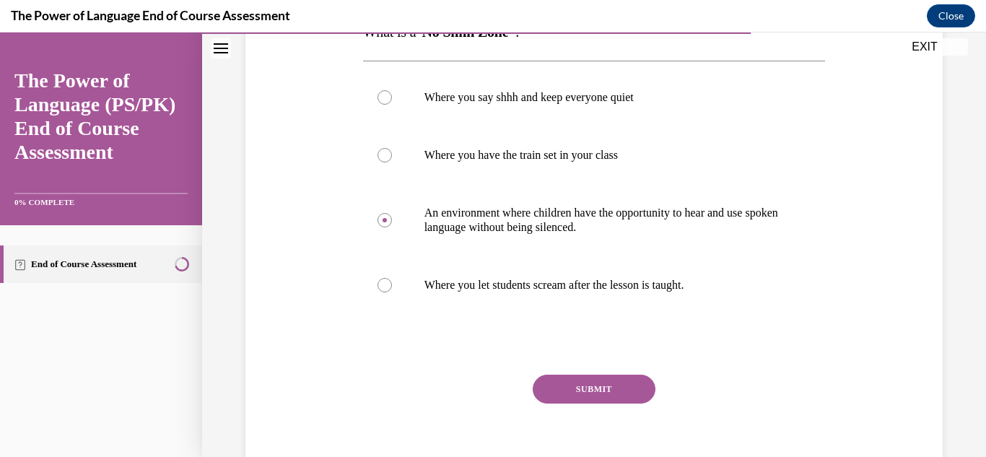
click at [557, 390] on button "SUBMIT" at bounding box center [594, 389] width 123 height 29
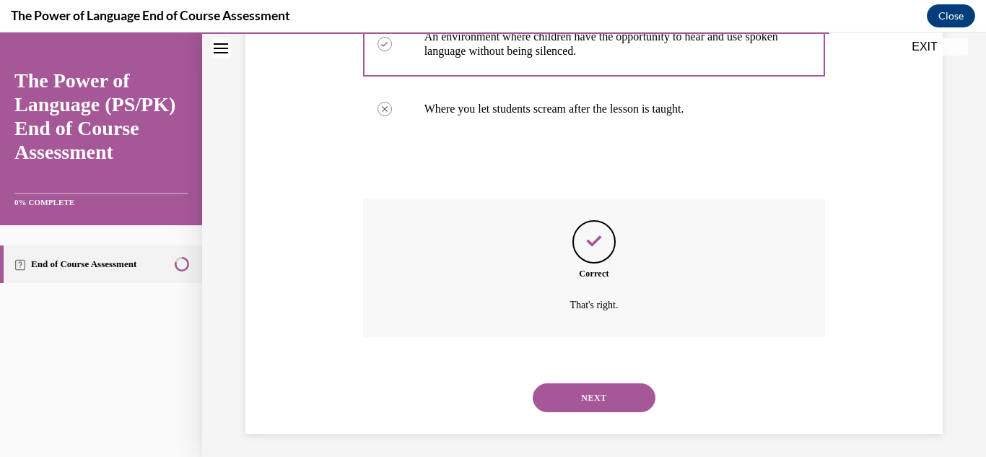
scroll to position [439, 0]
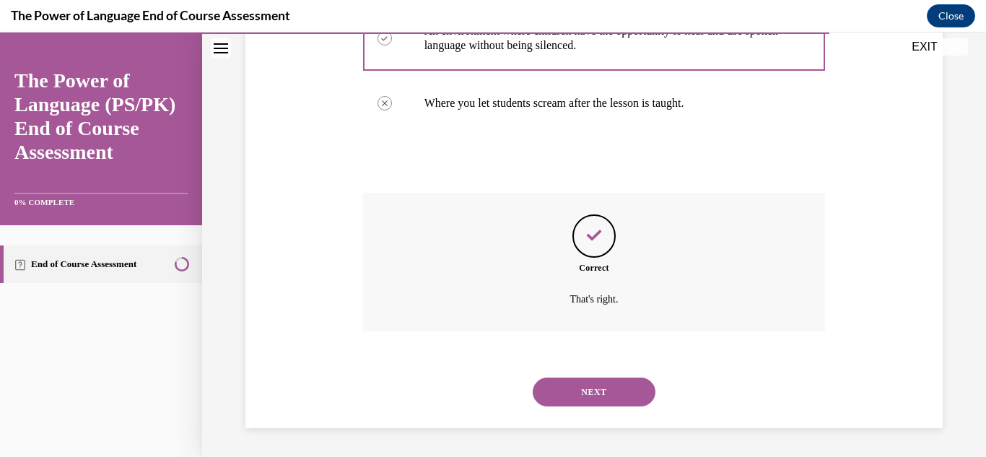
click at [557, 392] on button "NEXT" at bounding box center [594, 391] width 123 height 29
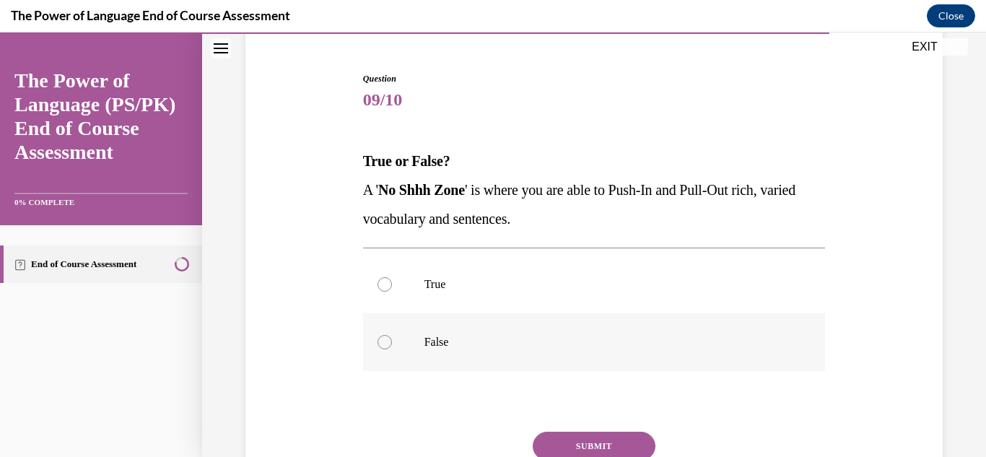
scroll to position [145, 0]
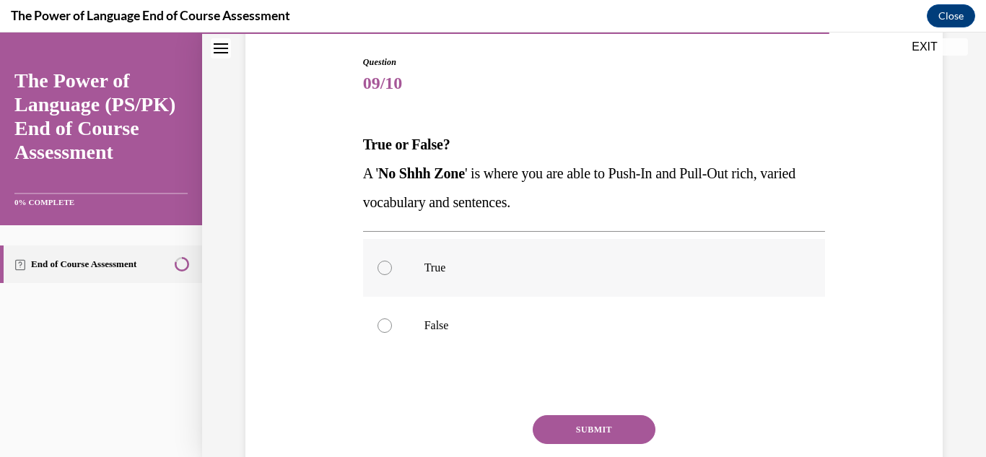
click at [414, 274] on label "True" at bounding box center [594, 268] width 463 height 58
click at [392, 274] on input "True" at bounding box center [384, 268] width 14 height 14
radio input "true"
click at [611, 427] on button "SUBMIT" at bounding box center [594, 429] width 123 height 29
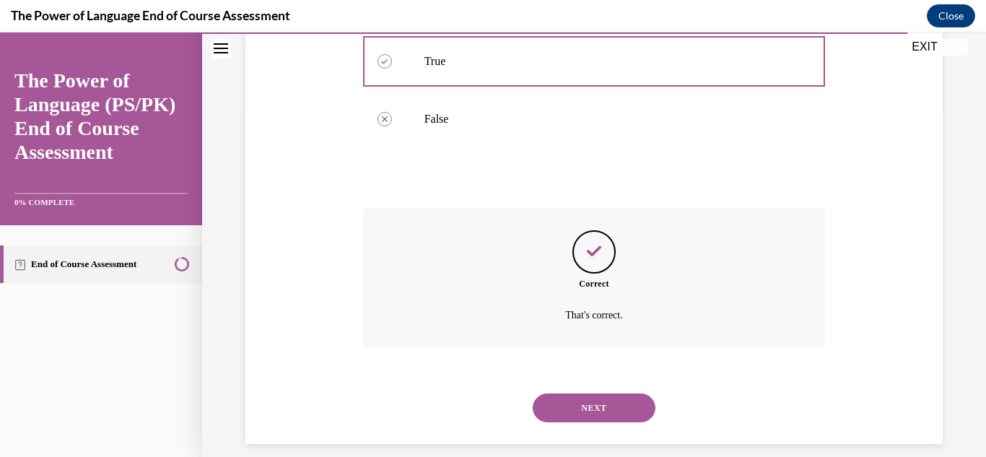
scroll to position [367, 0]
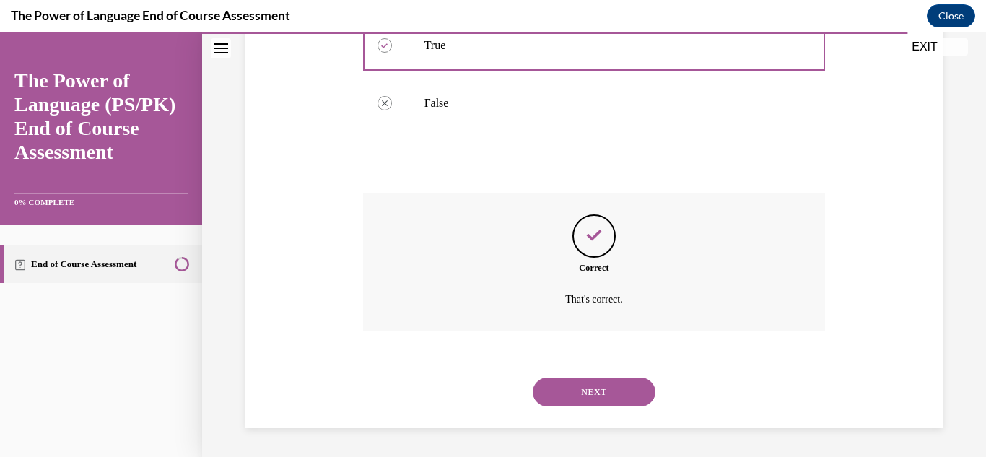
click at [579, 386] on button "NEXT" at bounding box center [594, 391] width 123 height 29
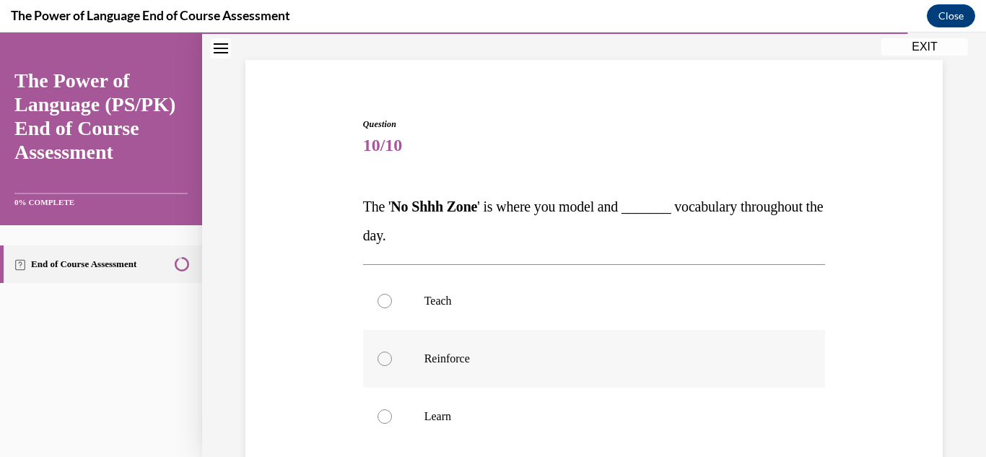
scroll to position [102, 0]
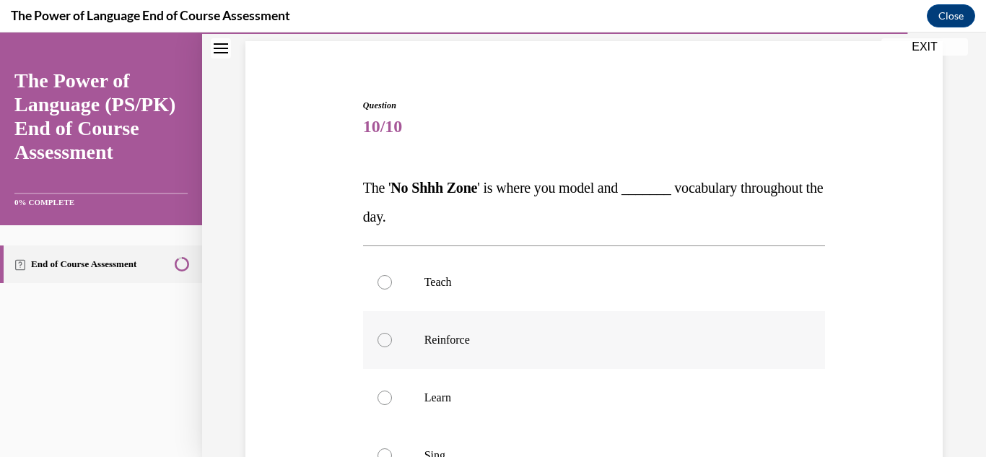
click at [519, 340] on p "Reinforce" at bounding box center [606, 340] width 365 height 14
click at [392, 340] on input "Reinforce" at bounding box center [384, 340] width 14 height 14
radio input "true"
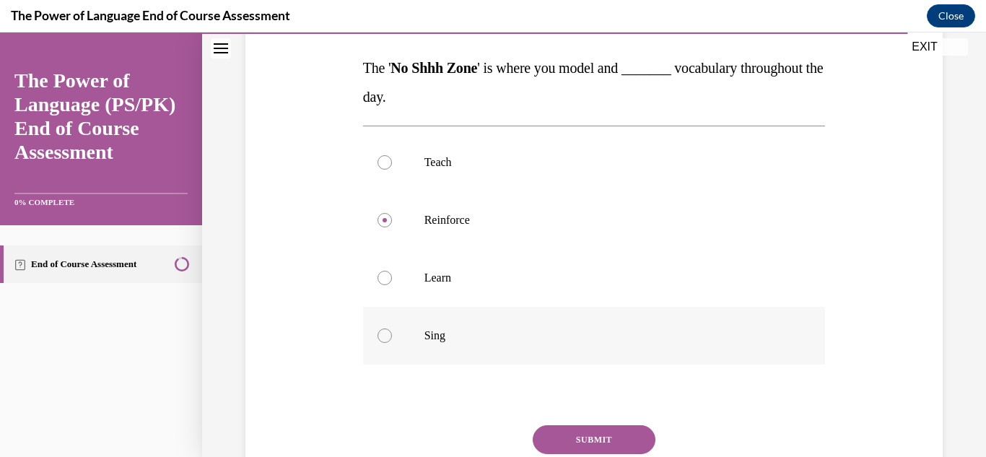
scroll to position [225, 0]
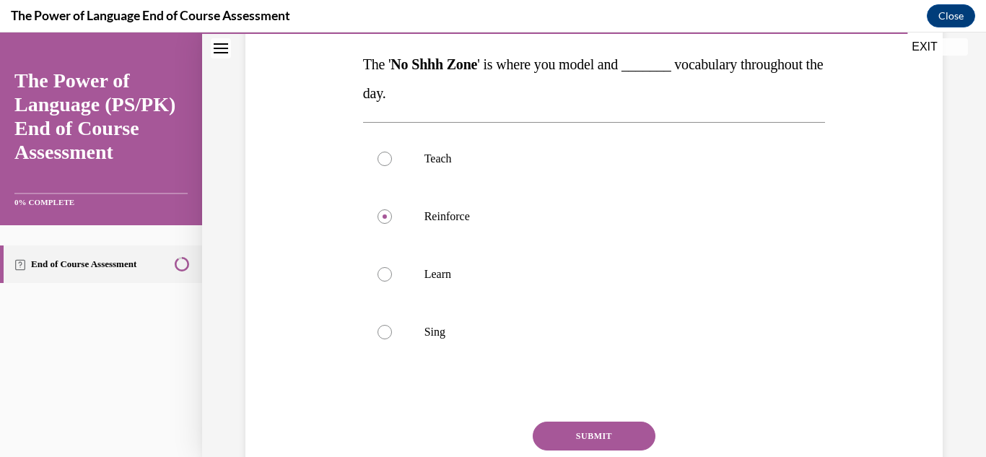
click at [583, 435] on button "SUBMIT" at bounding box center [594, 435] width 123 height 29
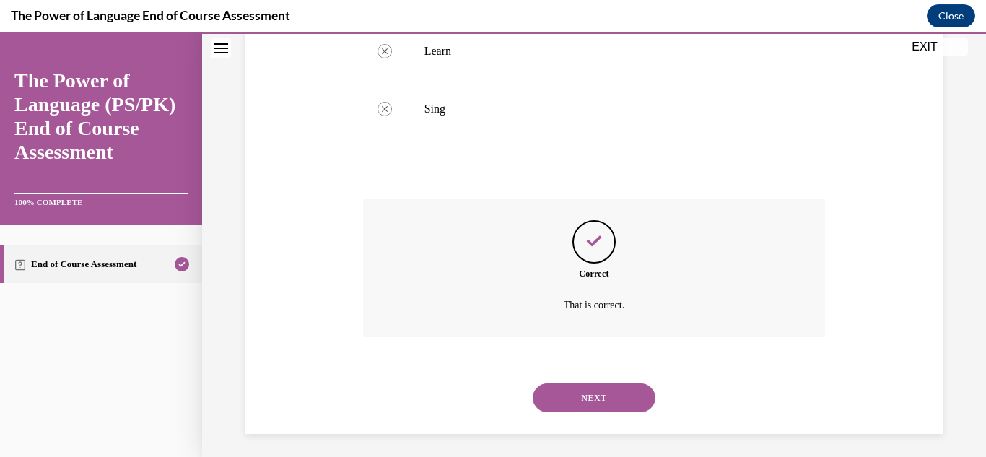
scroll to position [454, 0]
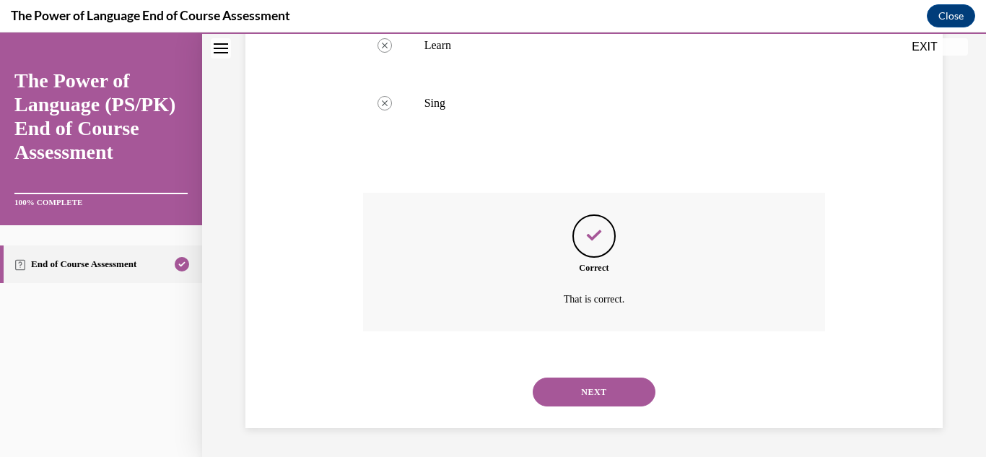
click at [616, 391] on button "NEXT" at bounding box center [594, 391] width 123 height 29
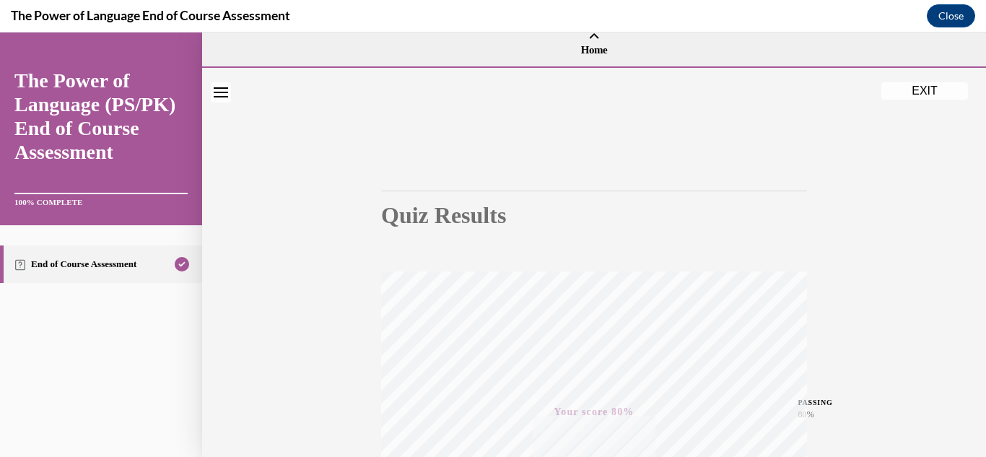
scroll to position [0, 0]
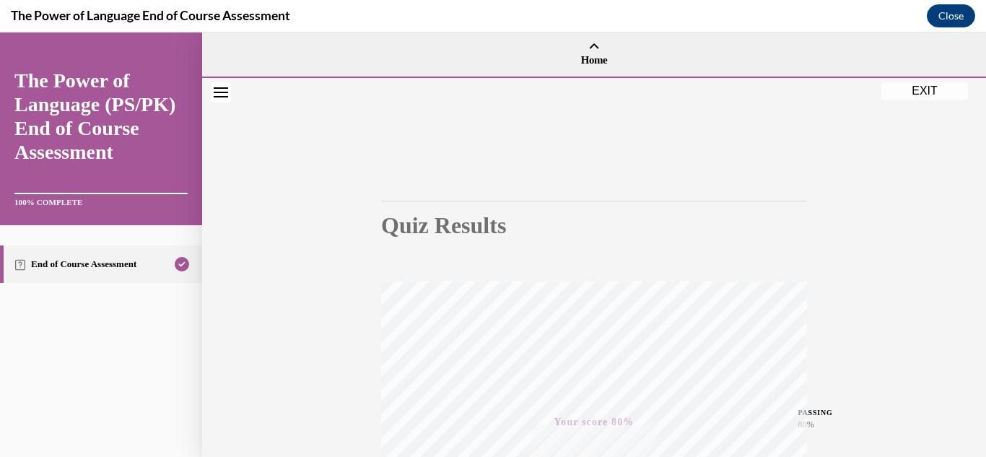
click at [932, 91] on button "EXIT" at bounding box center [924, 90] width 87 height 17
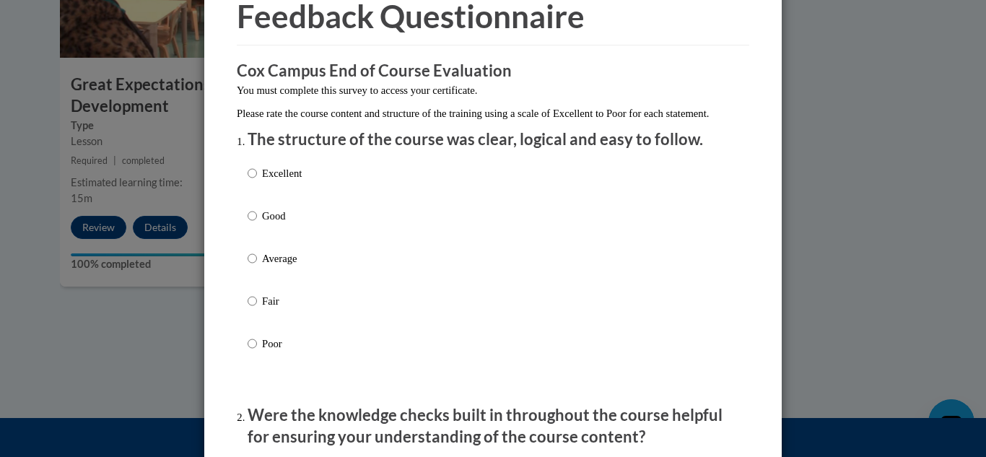
scroll to position [76, 0]
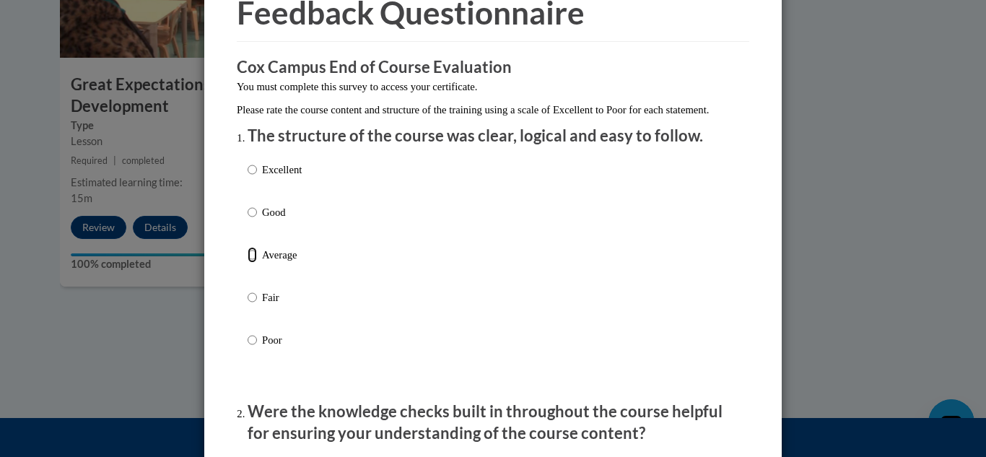
drag, startPoint x: 251, startPoint y: 271, endPoint x: 349, endPoint y: 284, distance: 99.0
click at [251, 263] on input "Average" at bounding box center [252, 255] width 9 height 16
radio input "true"
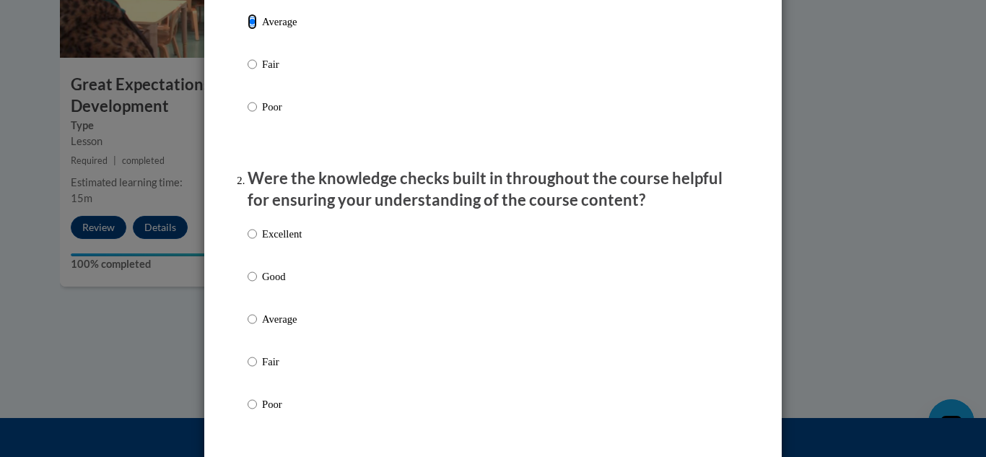
scroll to position [347, 0]
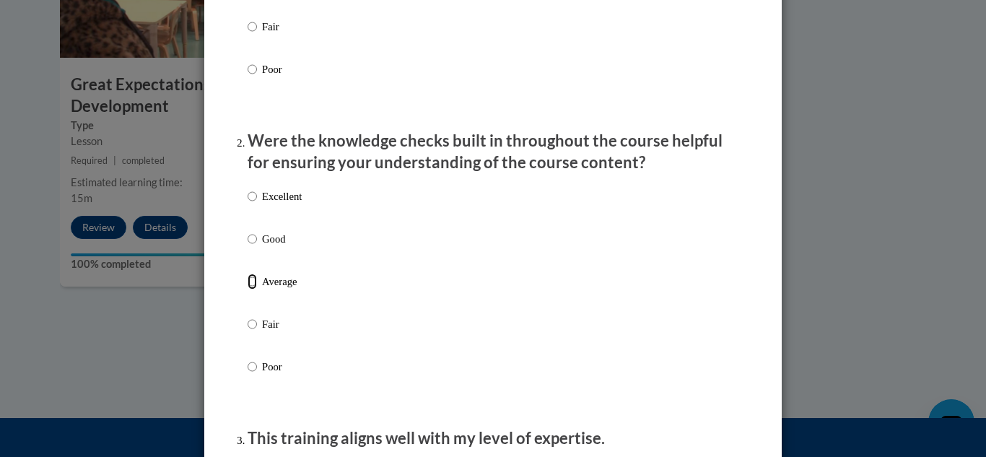
click at [253, 289] on input "Average" at bounding box center [252, 282] width 9 height 16
radio input "true"
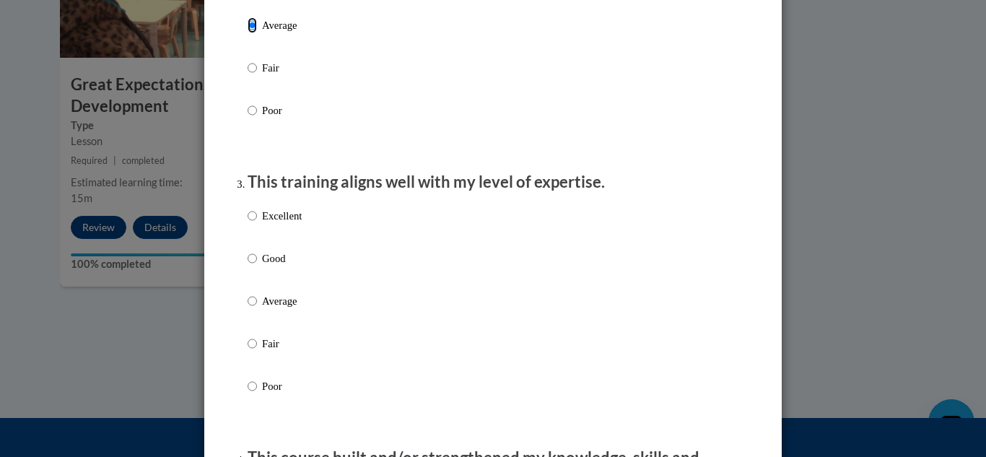
scroll to position [618, 0]
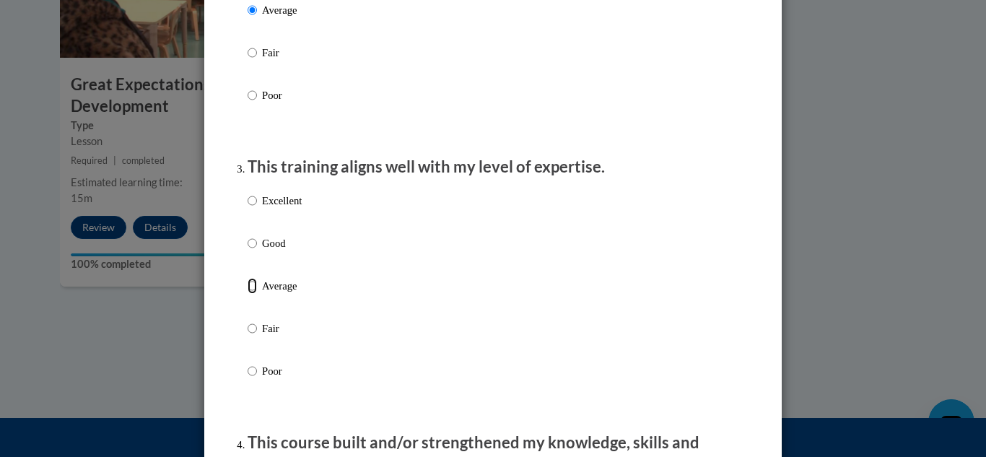
click at [253, 294] on input "Average" at bounding box center [252, 286] width 9 height 16
radio input "true"
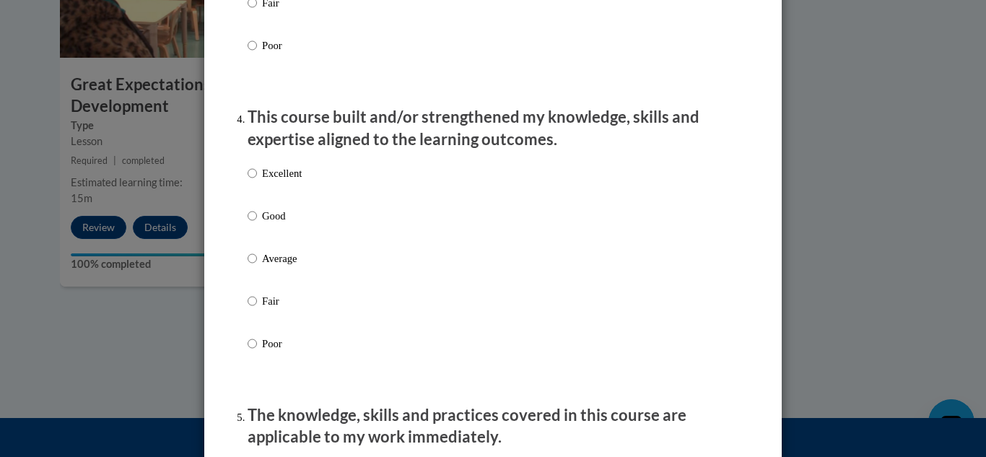
scroll to position [987, 0]
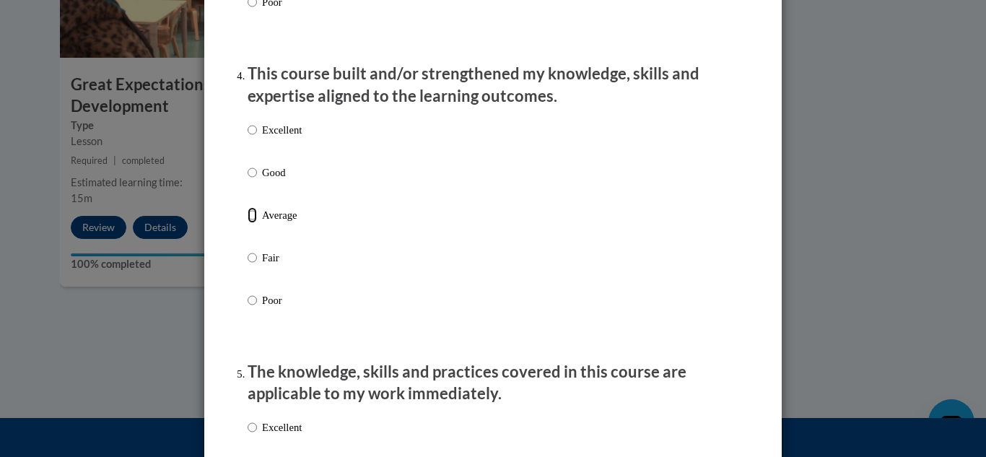
click at [250, 223] on input "Average" at bounding box center [252, 215] width 9 height 16
radio input "true"
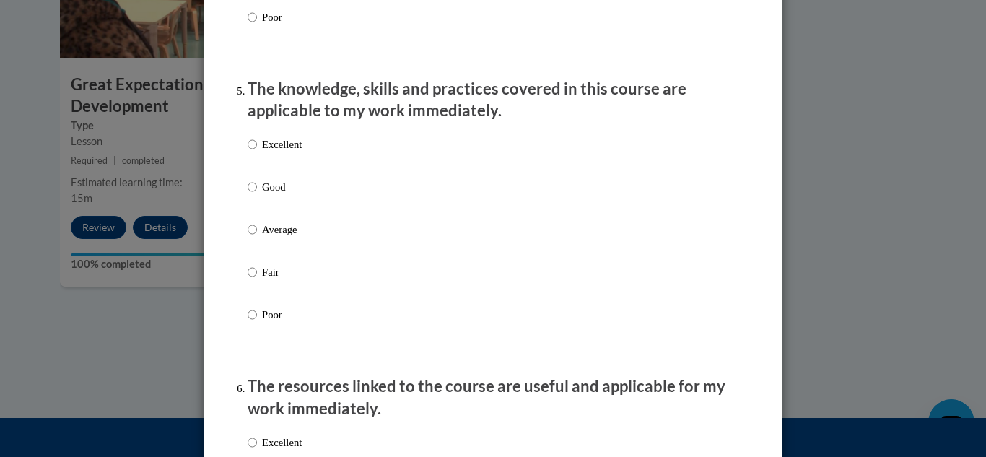
scroll to position [1297, 0]
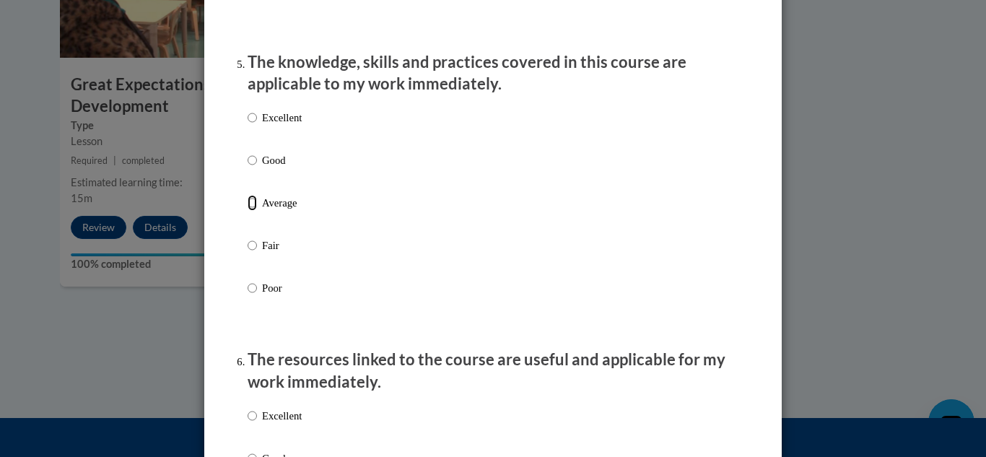
click at [254, 211] on input "Average" at bounding box center [252, 203] width 9 height 16
radio input "true"
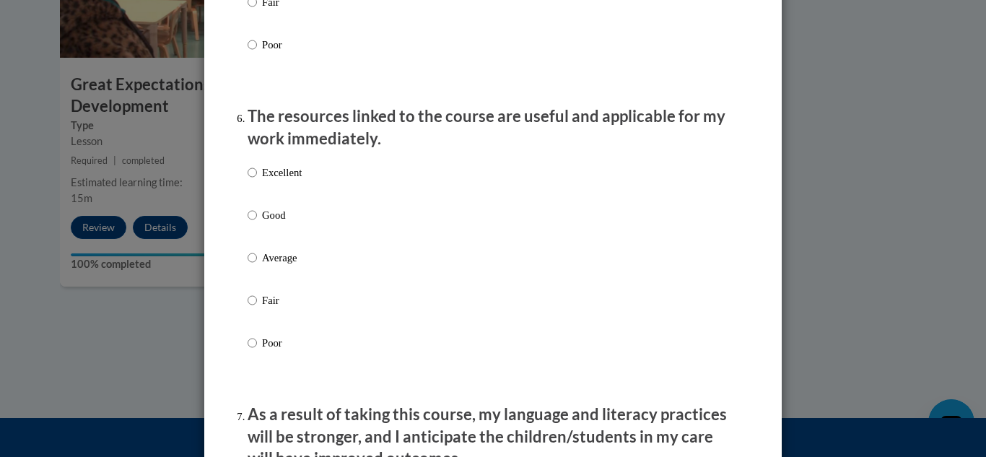
scroll to position [1548, 0]
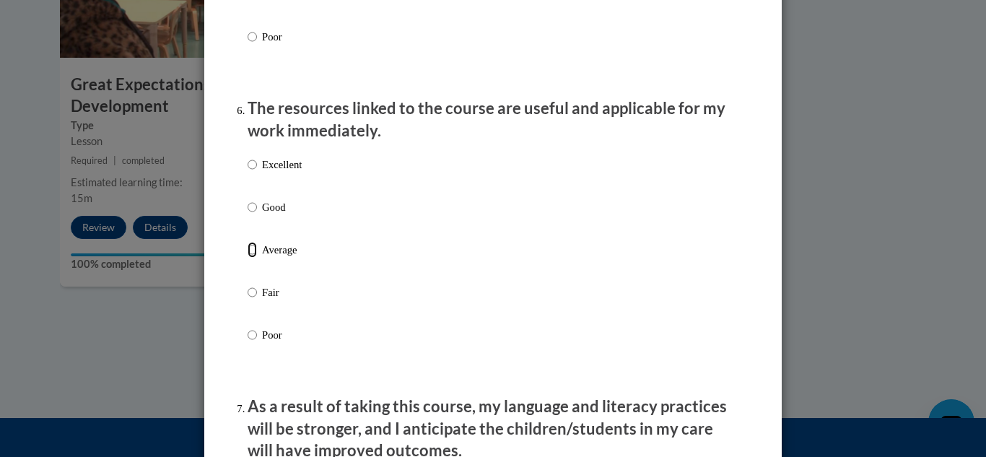
click at [253, 258] on input "Average" at bounding box center [252, 250] width 9 height 16
radio input "true"
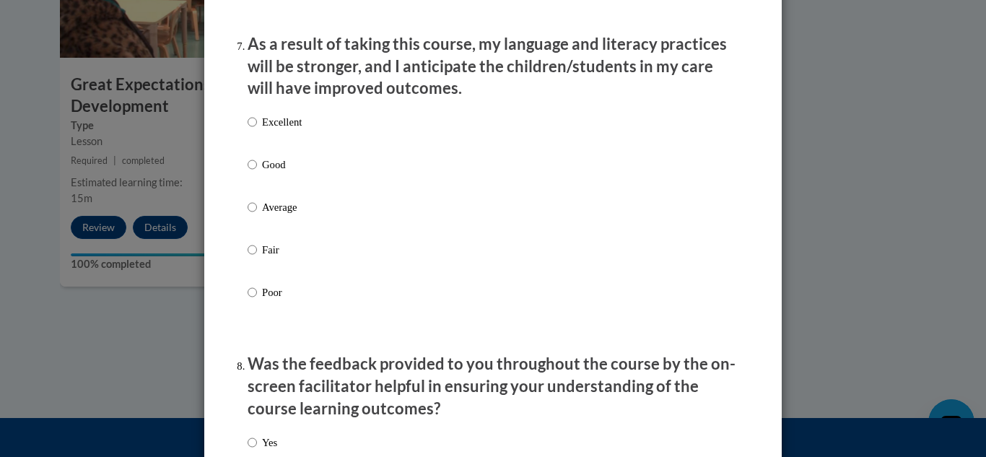
scroll to position [1912, 0]
click at [253, 214] on input "Average" at bounding box center [252, 206] width 9 height 16
radio input "true"
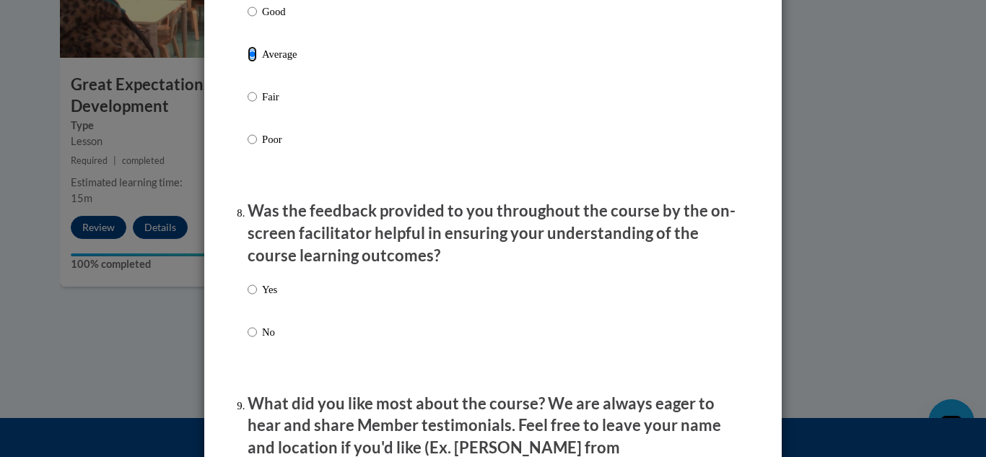
scroll to position [2071, 0]
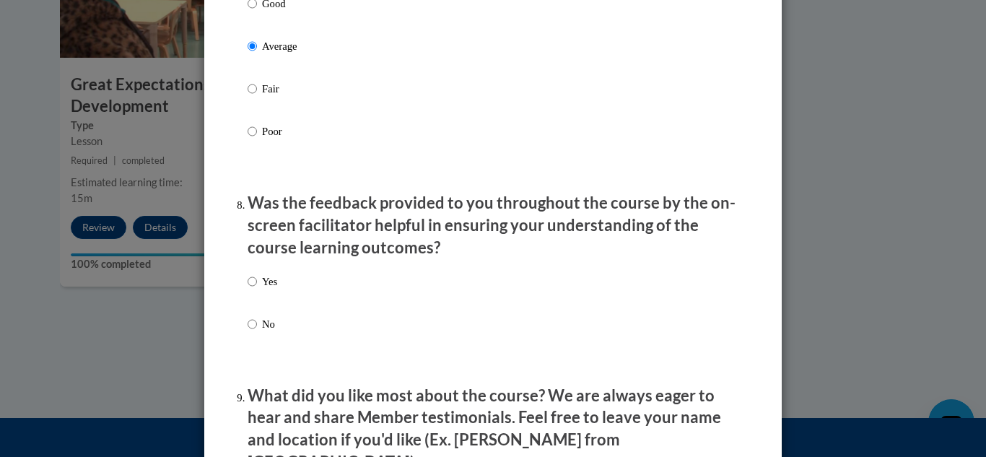
click at [258, 288] on label "Yes" at bounding box center [263, 293] width 30 height 39
click at [257, 288] on input "Yes" at bounding box center [252, 282] width 9 height 16
radio input "true"
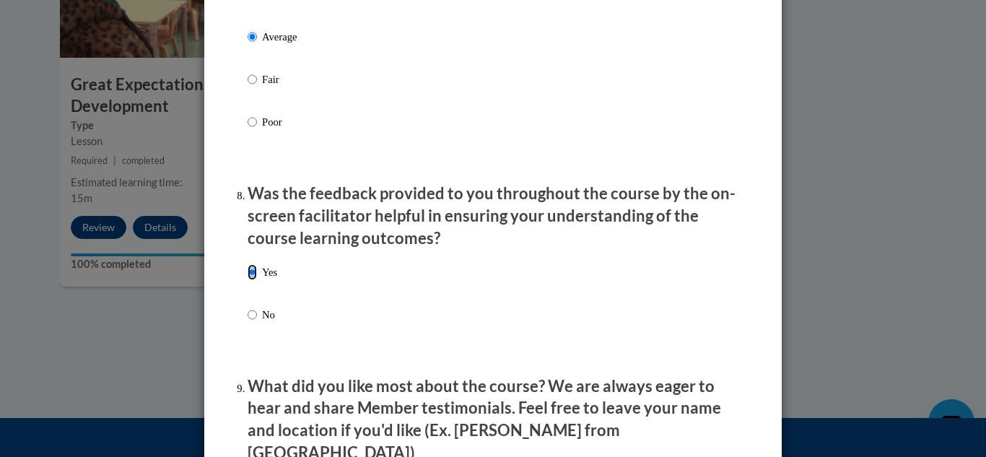
scroll to position [2259, 0]
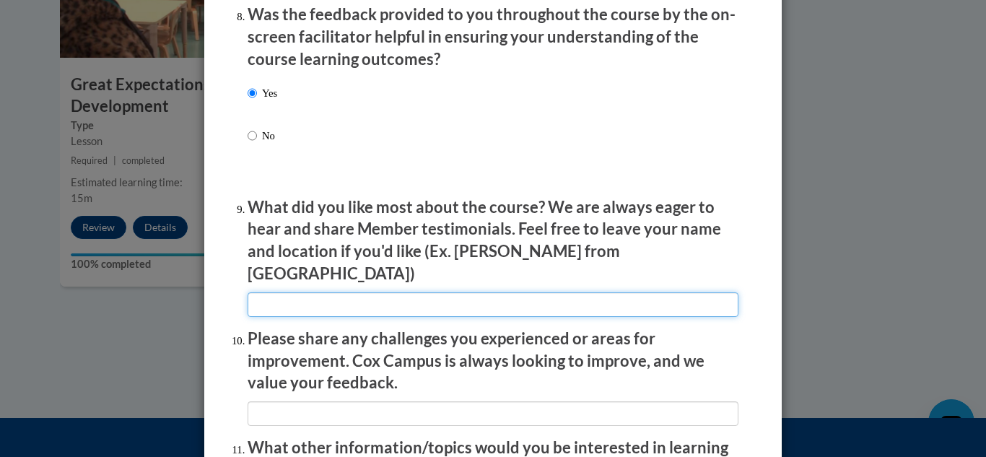
click at [297, 292] on input "textbox" at bounding box center [493, 304] width 491 height 25
type input "N/A"
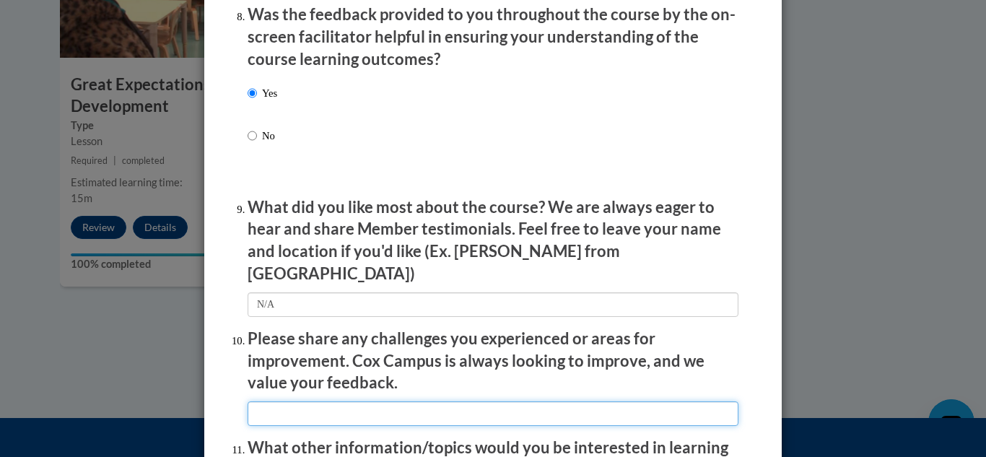
click at [332, 401] on input "textbox" at bounding box center [493, 413] width 491 height 25
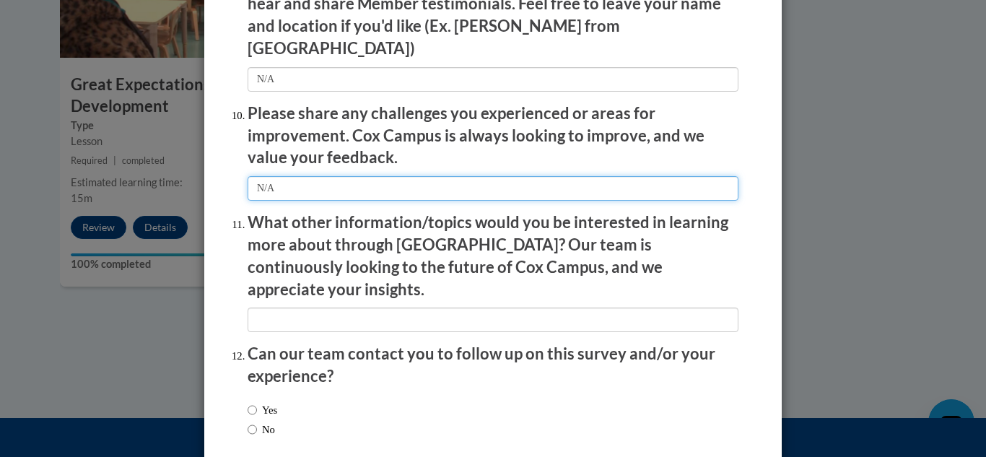
scroll to position [2493, 0]
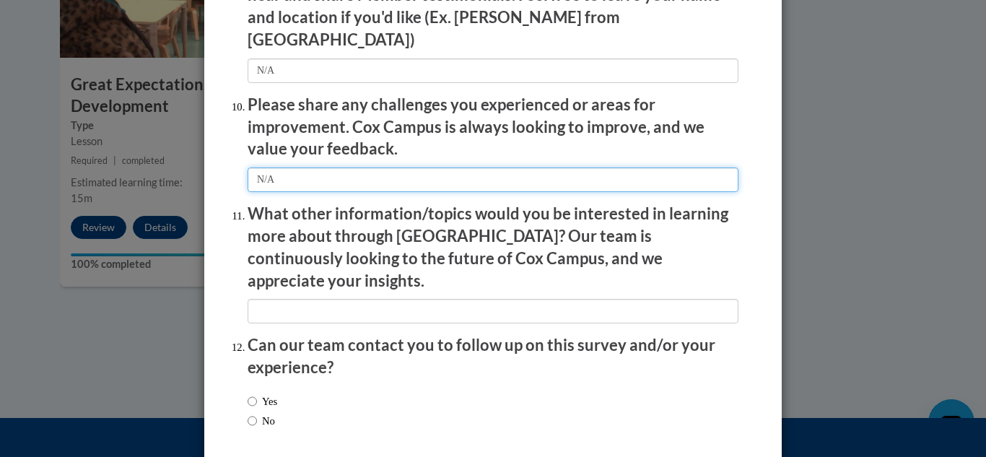
type input "N/A"
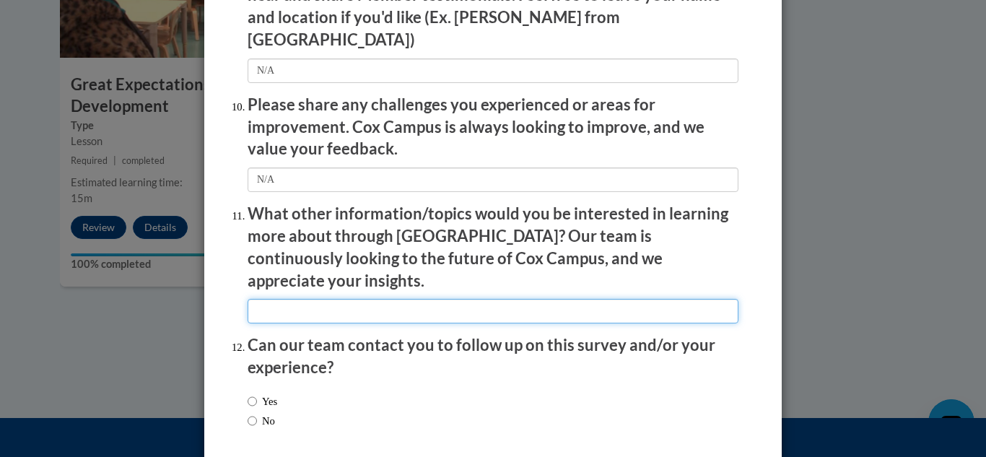
click at [290, 299] on input "textbox" at bounding box center [493, 311] width 491 height 25
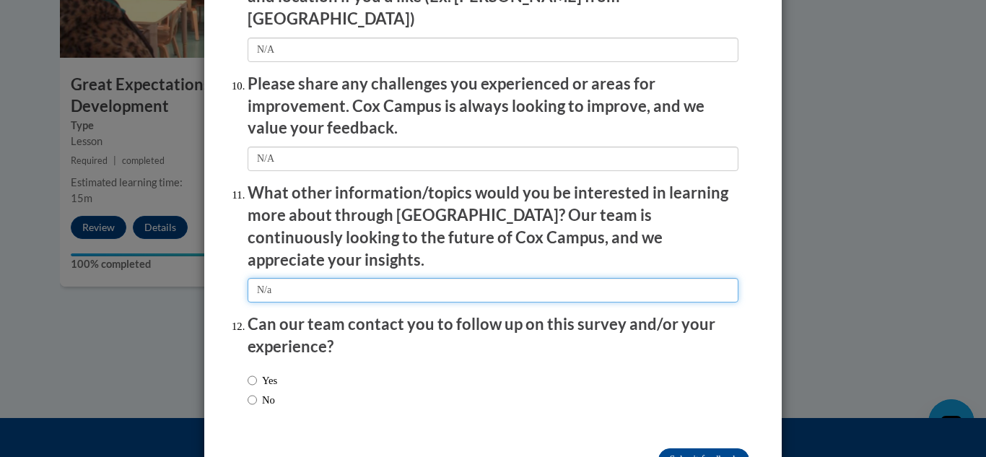
scroll to position [2533, 0]
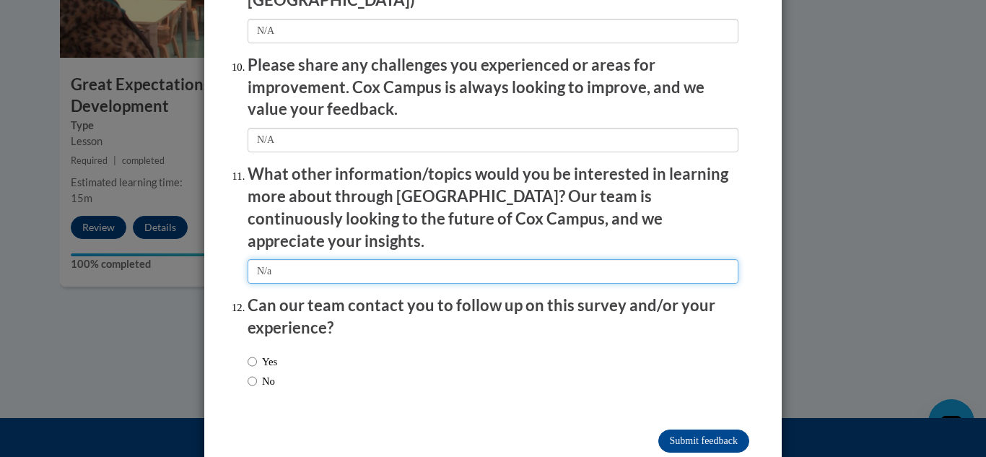
type input "N/a"
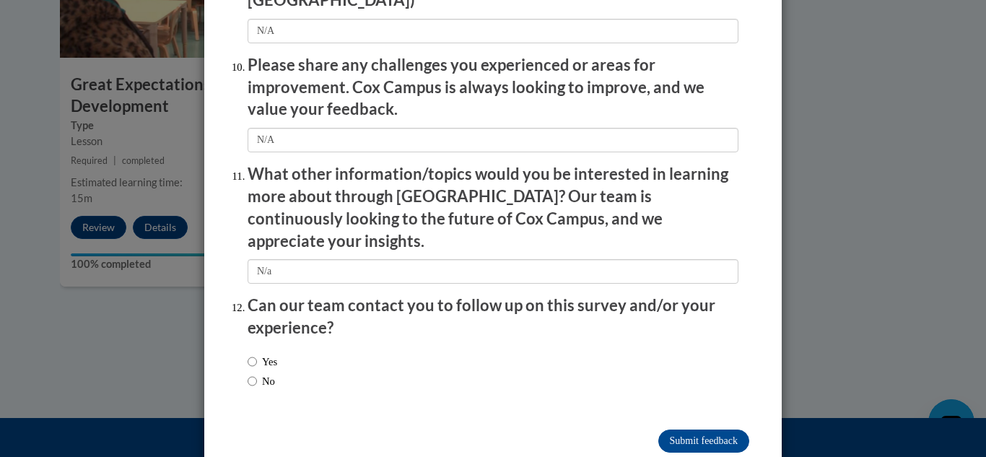
click at [267, 373] on label "No" at bounding box center [261, 381] width 27 height 16
click at [257, 373] on input "No" at bounding box center [252, 381] width 9 height 16
radio input "true"
click at [711, 429] on input "Submit feedback" at bounding box center [703, 440] width 91 height 23
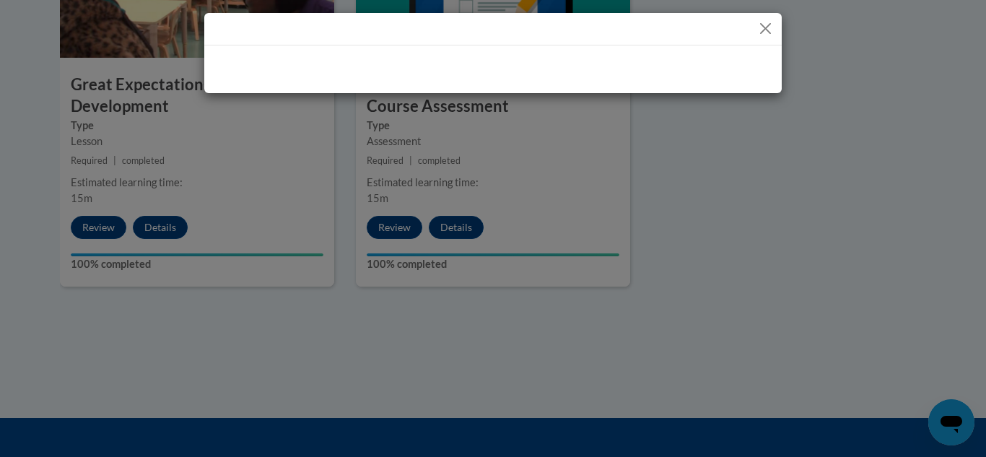
scroll to position [0, 0]
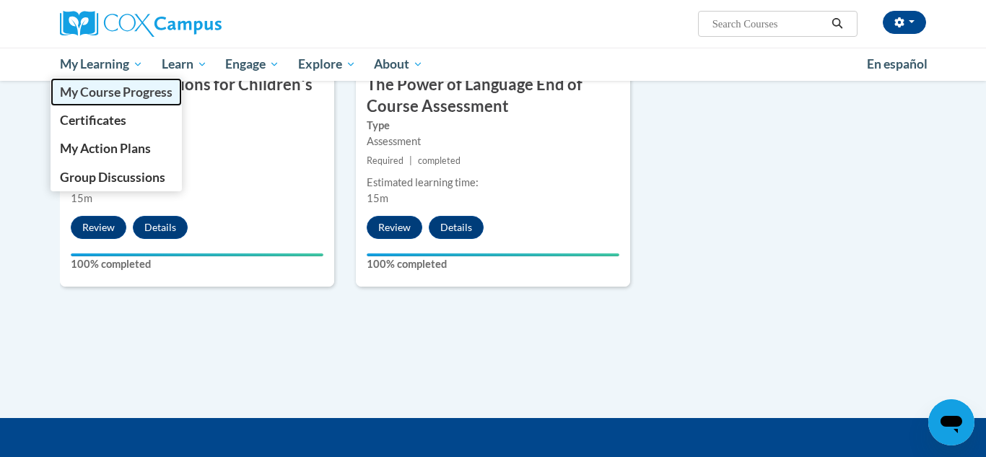
click at [90, 91] on span "My Course Progress" at bounding box center [116, 91] width 113 height 15
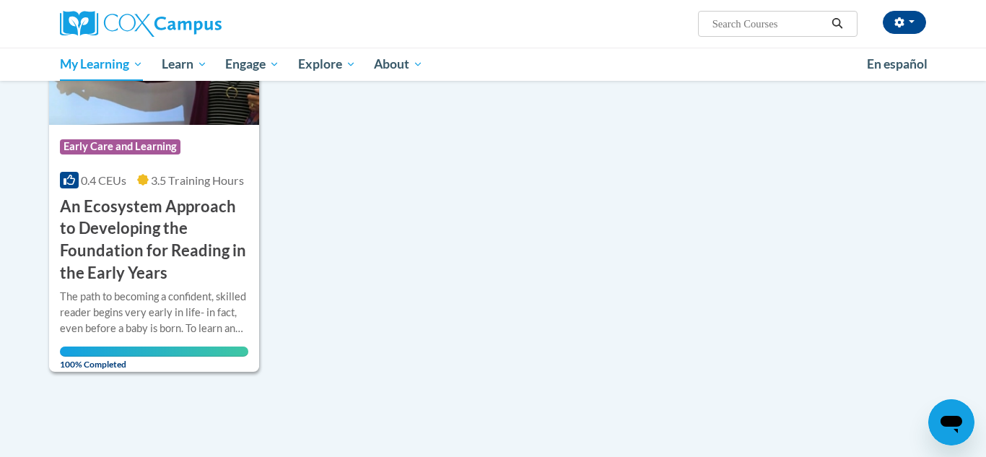
scroll to position [624, 0]
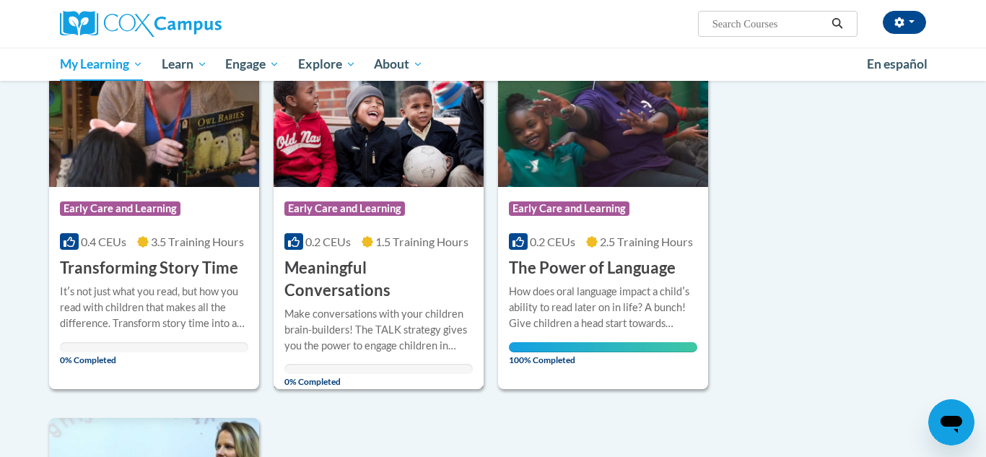
click at [358, 269] on h3 "Meaningful Conversations" at bounding box center [378, 279] width 188 height 45
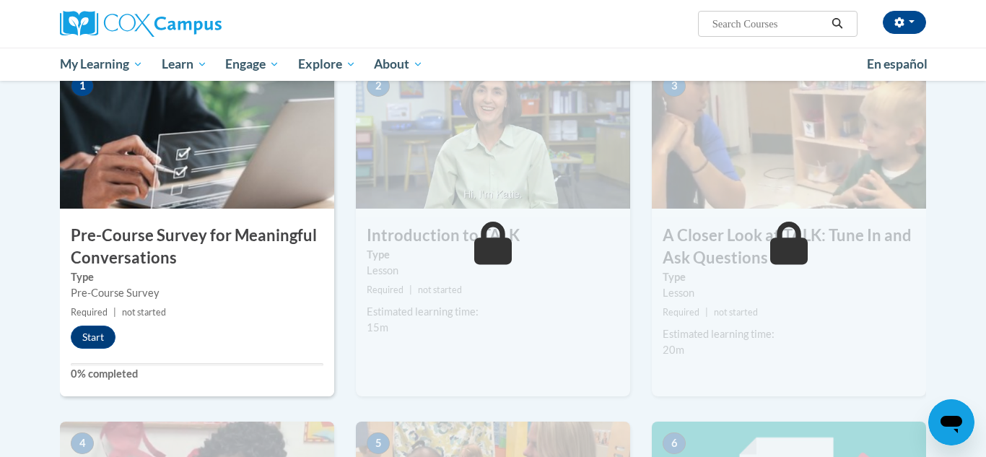
scroll to position [403, 0]
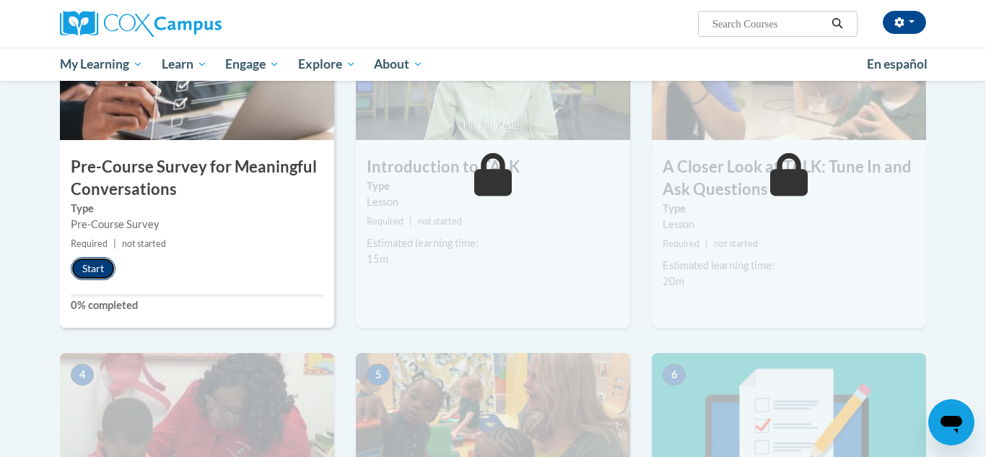
click at [84, 264] on button "Start" at bounding box center [93, 268] width 45 height 23
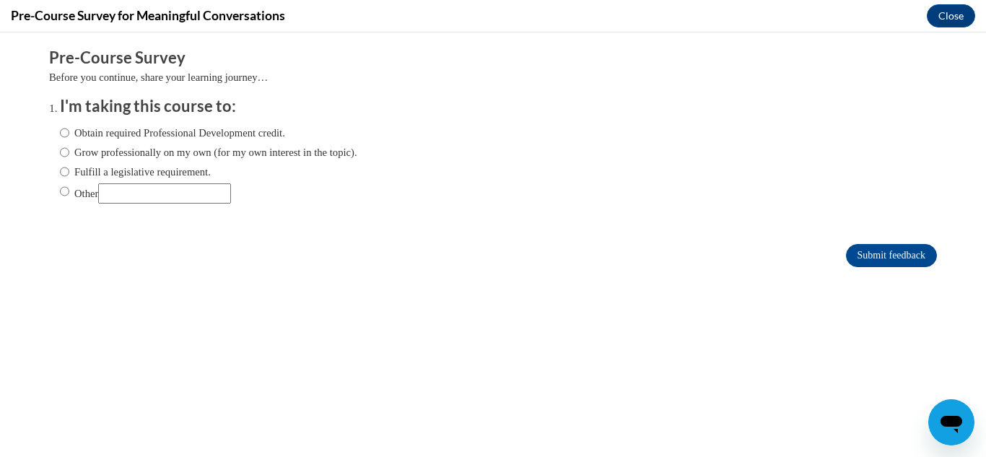
scroll to position [0, 0]
click at [67, 134] on input "Obtain required Professional Development credit." at bounding box center [64, 133] width 9 height 16
radio input "true"
drag, startPoint x: 883, startPoint y: 256, endPoint x: 849, endPoint y: 270, distance: 35.9
click at [883, 255] on input "Submit feedback" at bounding box center [891, 255] width 91 height 23
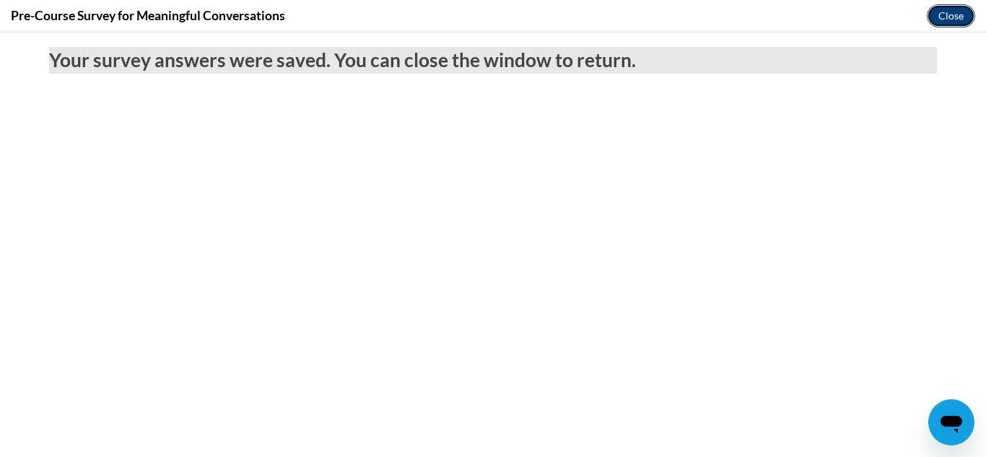
click at [953, 8] on button "Close" at bounding box center [951, 15] width 48 height 23
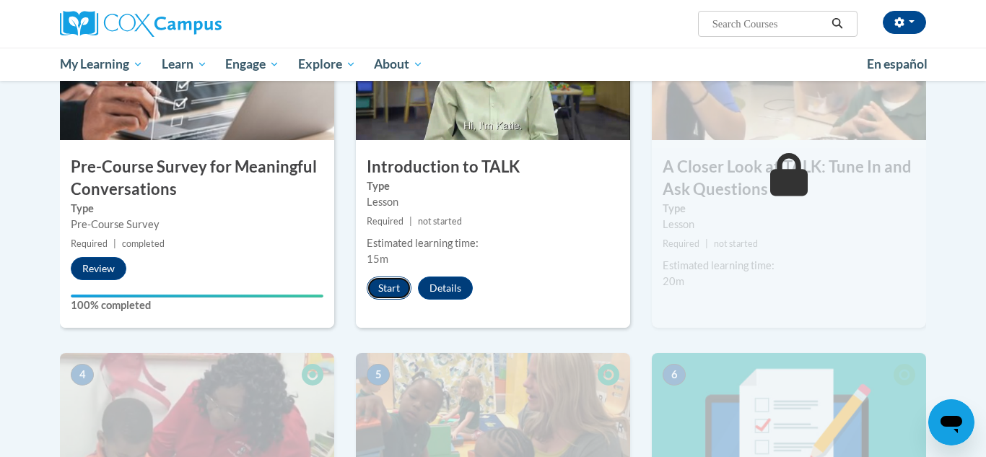
click at [385, 285] on button "Start" at bounding box center [389, 287] width 45 height 23
